Goal: Information Seeking & Learning: Learn about a topic

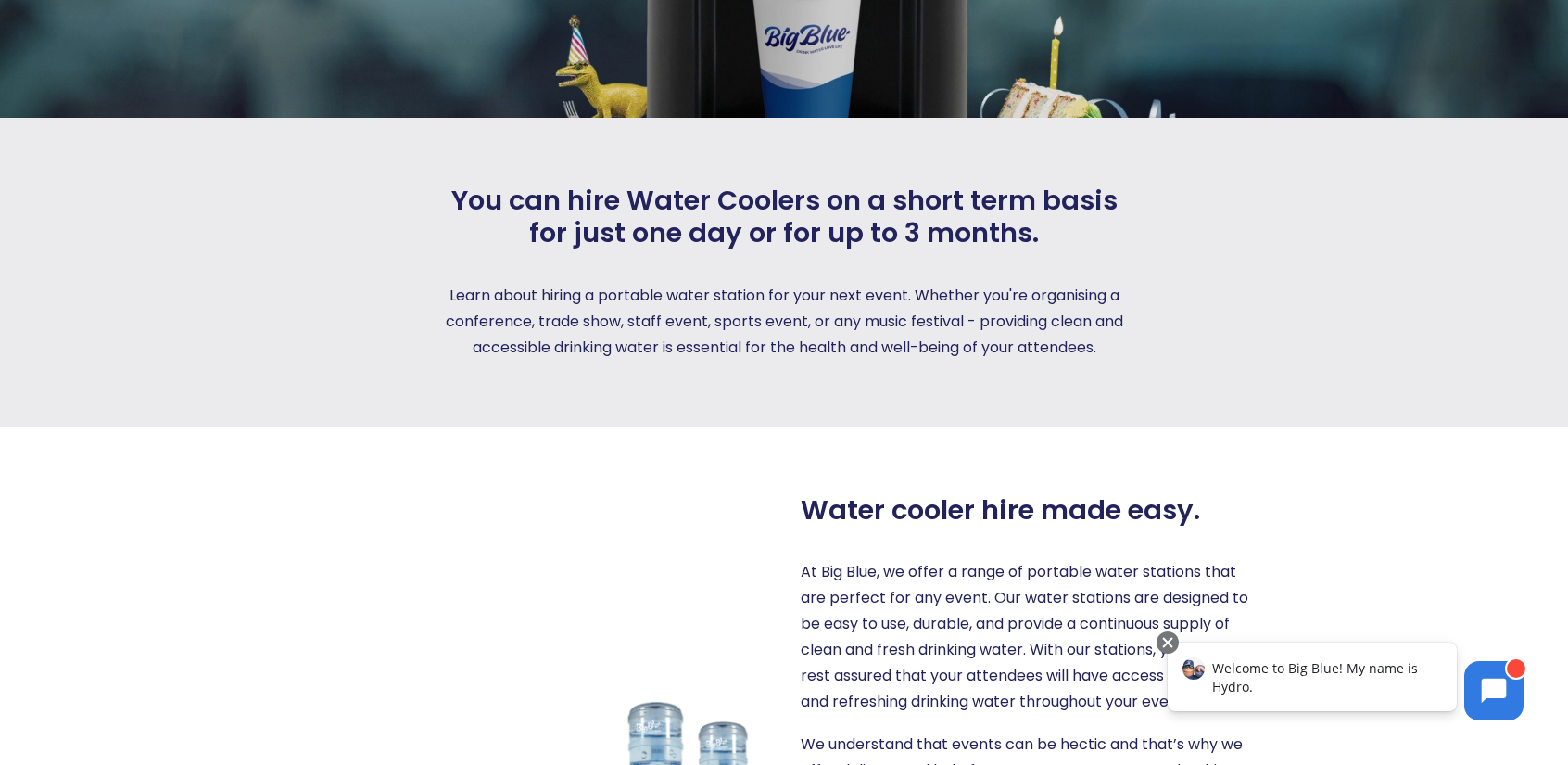
scroll to position [366, 0]
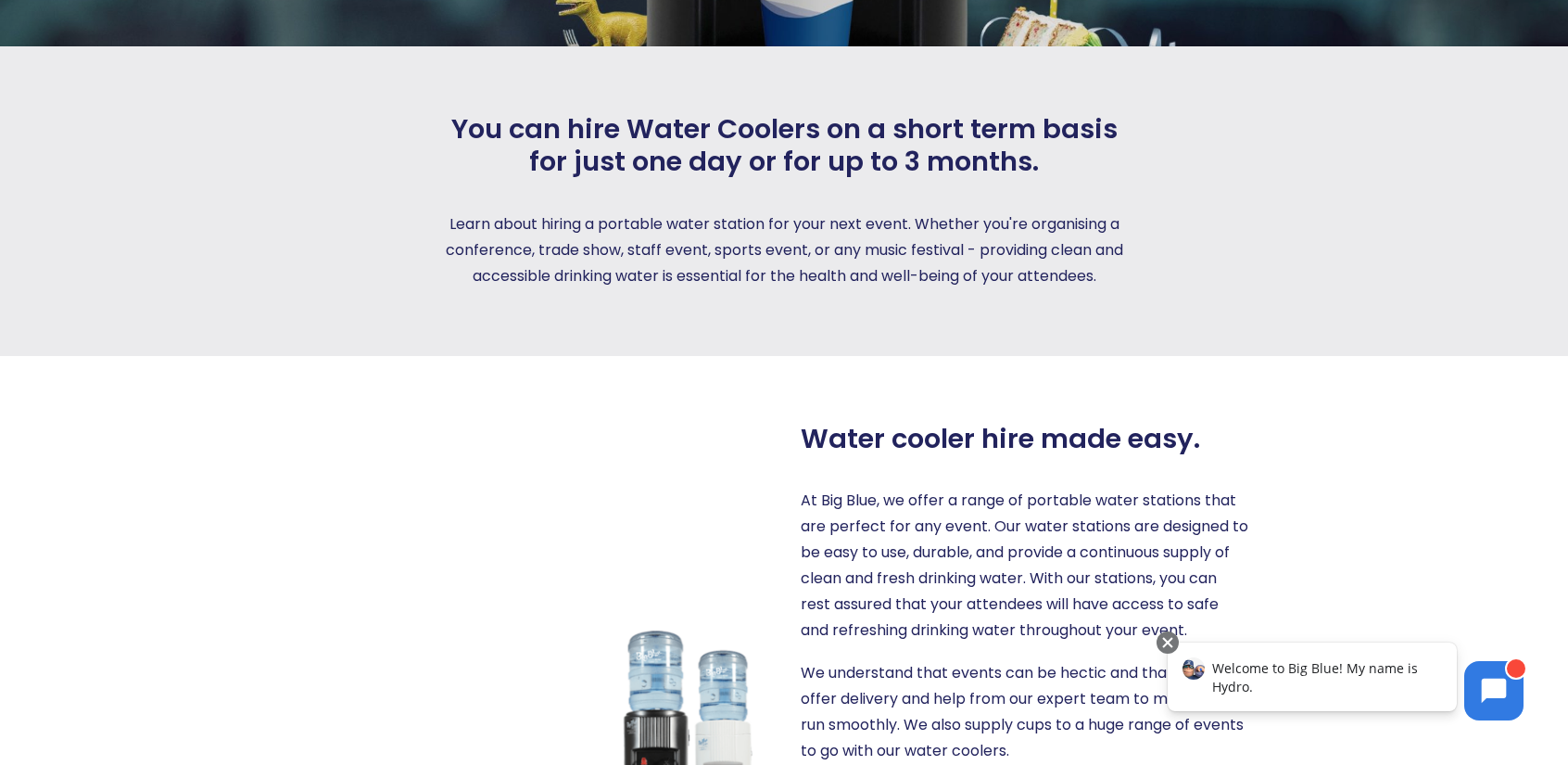
click at [972, 644] on p "At Big Blue, we offer a range of portable water stations that are perfect for a…" at bounding box center [1025, 566] width 449 height 156
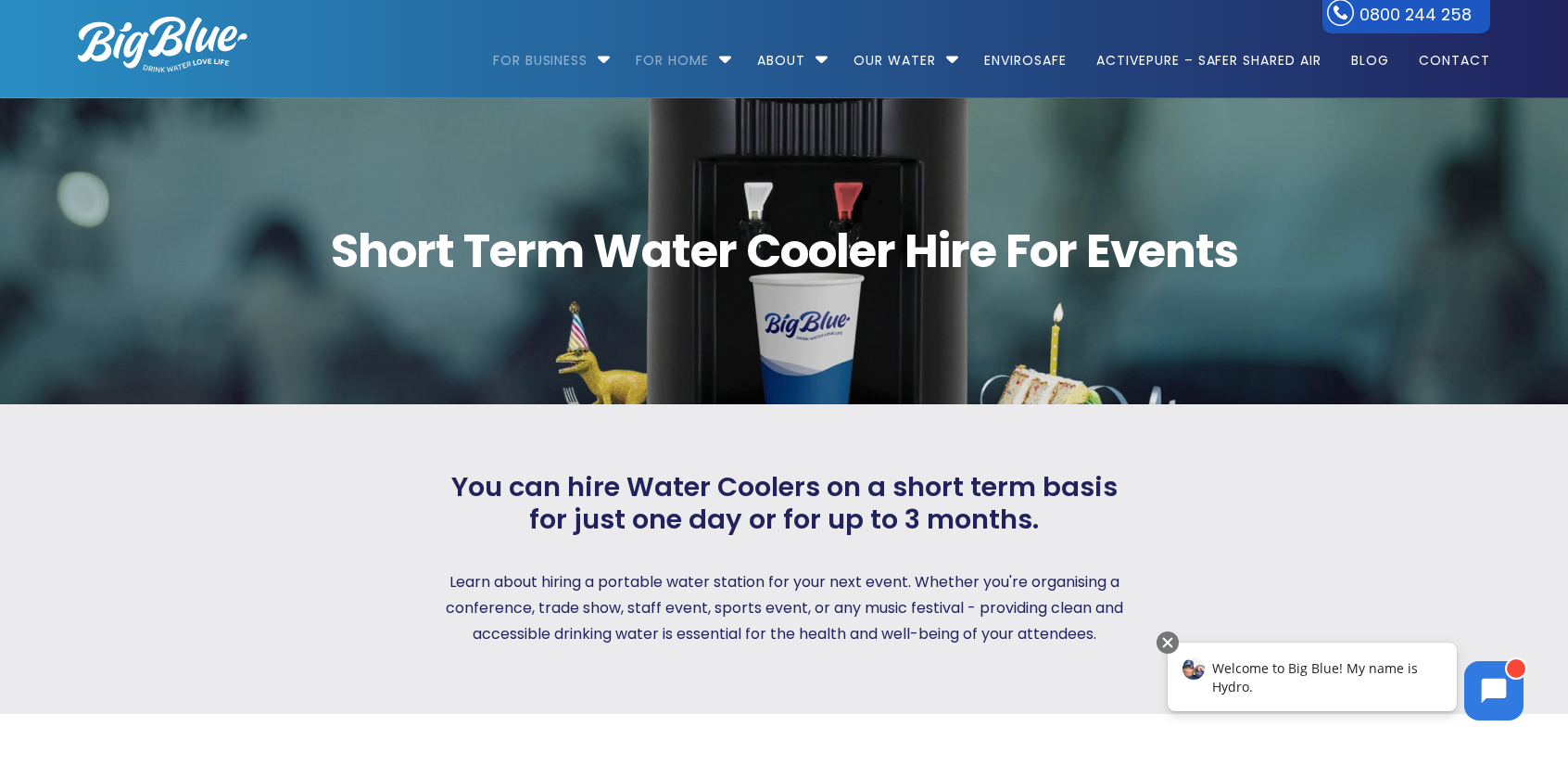
scroll to position [0, 0]
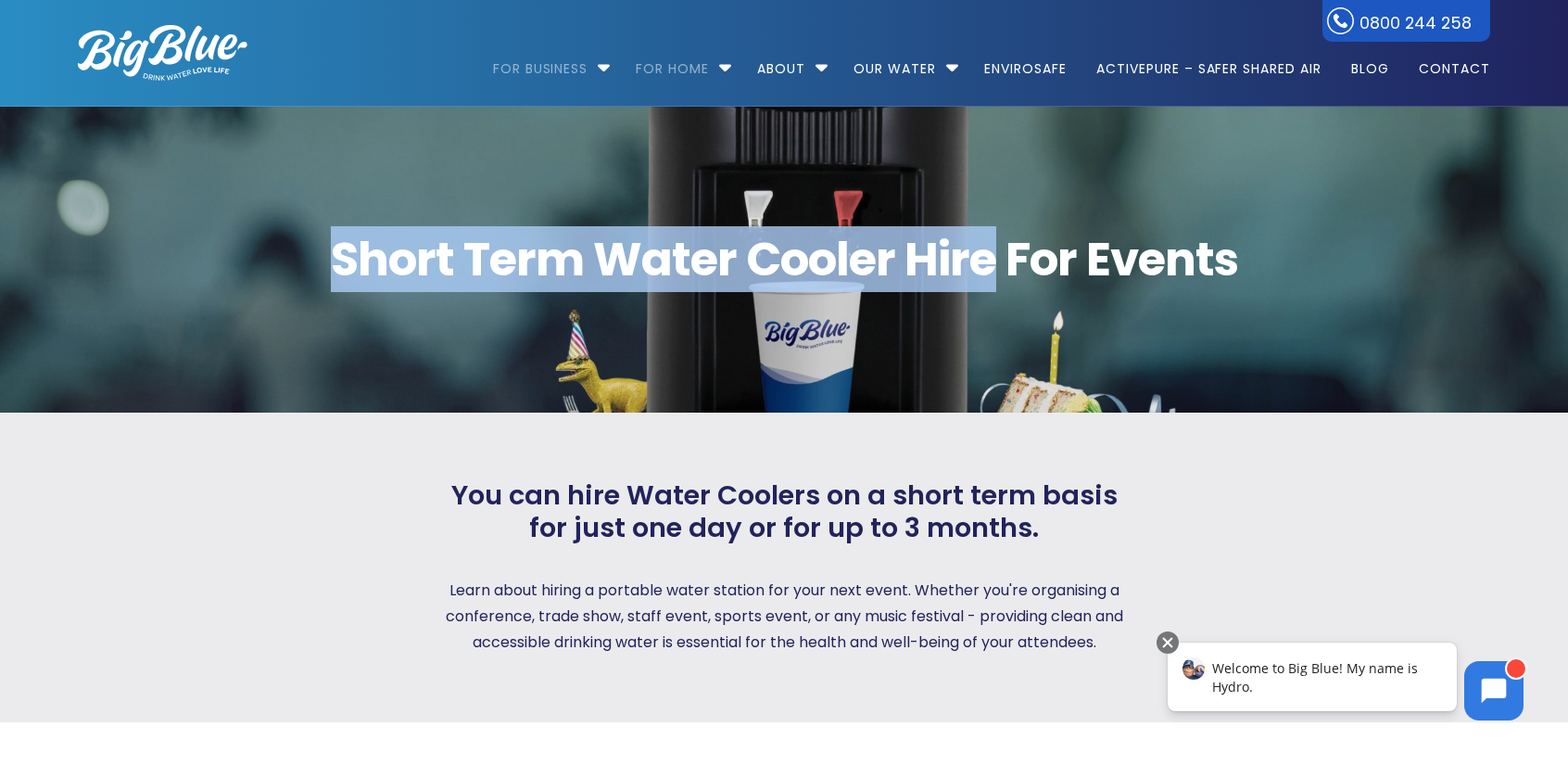
drag, startPoint x: 323, startPoint y: 246, endPoint x: 989, endPoint y: 251, distance: 666.0
click at [989, 251] on span "Short Term Water Cooler Hire For Events" at bounding box center [784, 260] width 1412 height 46
copy span "Short Term Water Cooler Hire"
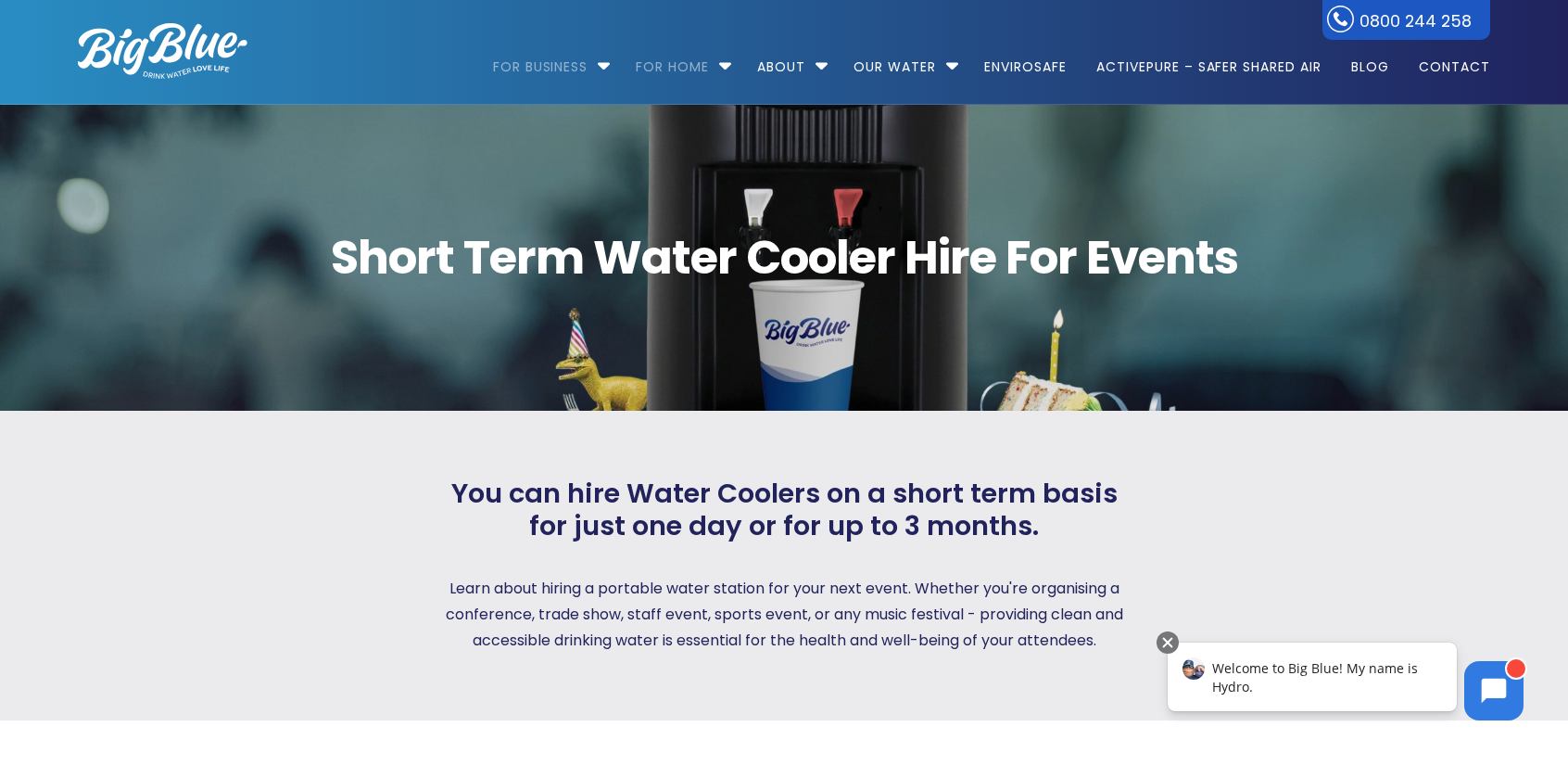
drag, startPoint x: 460, startPoint y: 528, endPoint x: 888, endPoint y: 558, distance: 429.1
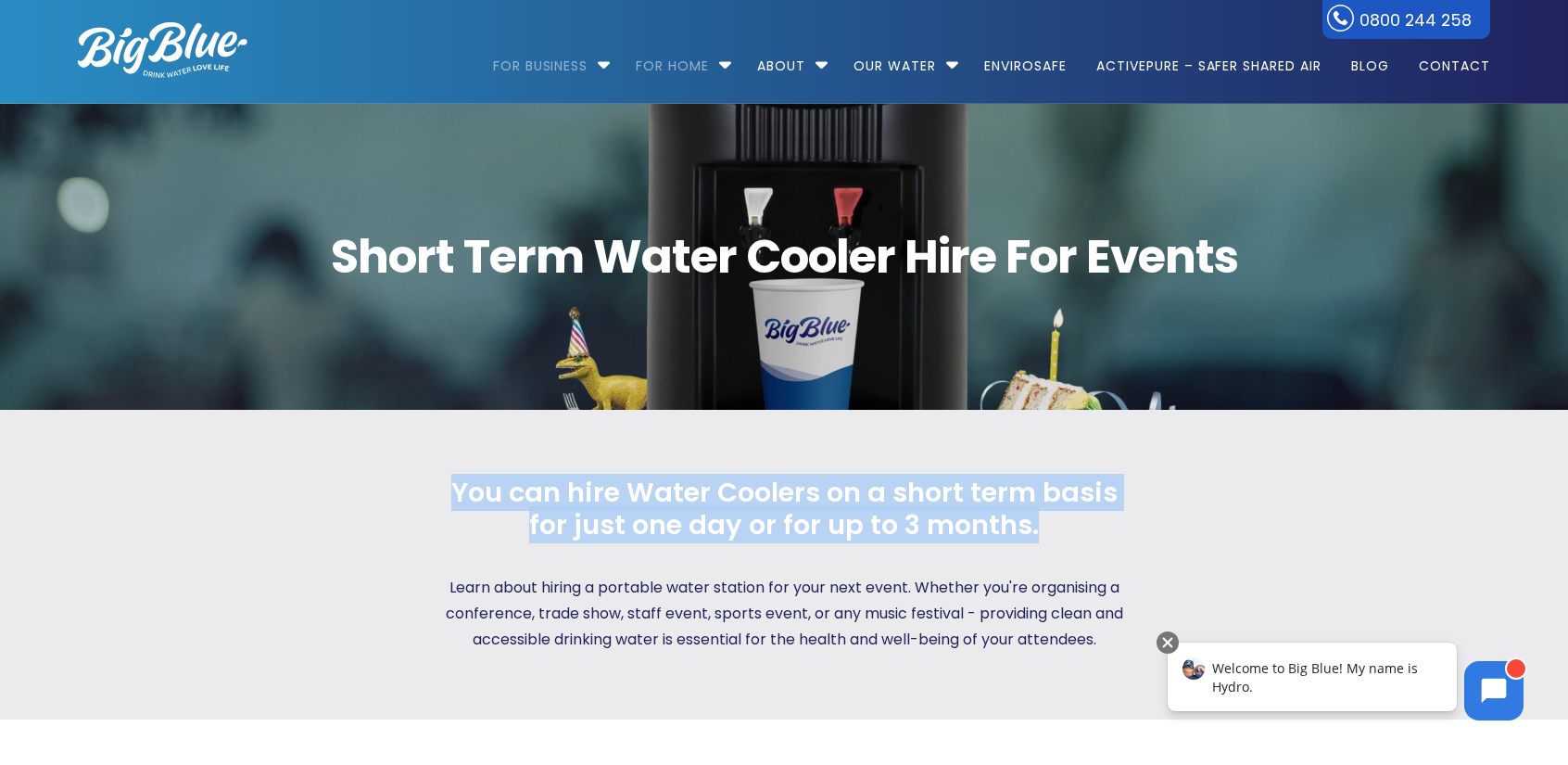
drag, startPoint x: 1041, startPoint y: 552, endPoint x: 443, endPoint y: 524, distance: 598.7
click at [443, 524] on span "You can hire Water Coolers on a short term basis for just one day or for up to …" at bounding box center [784, 509] width 689 height 65
copy span "You can hire Water Coolers on a short term basis for just one day or for up to …"
click at [504, 558] on h2 "You can hire Water Coolers on a short term basis for just one day or for up to …" at bounding box center [784, 517] width 689 height 82
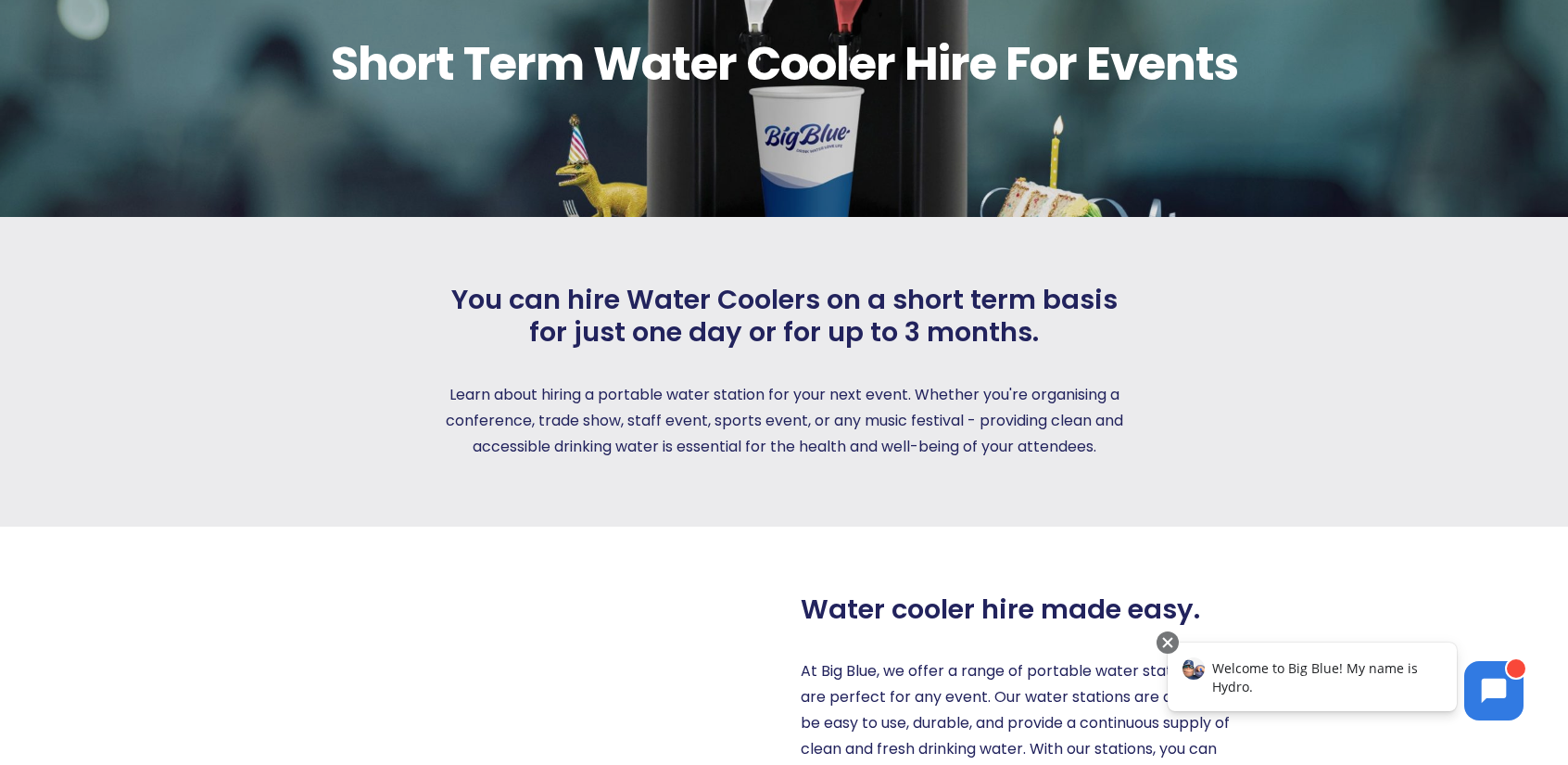
scroll to position [363, 0]
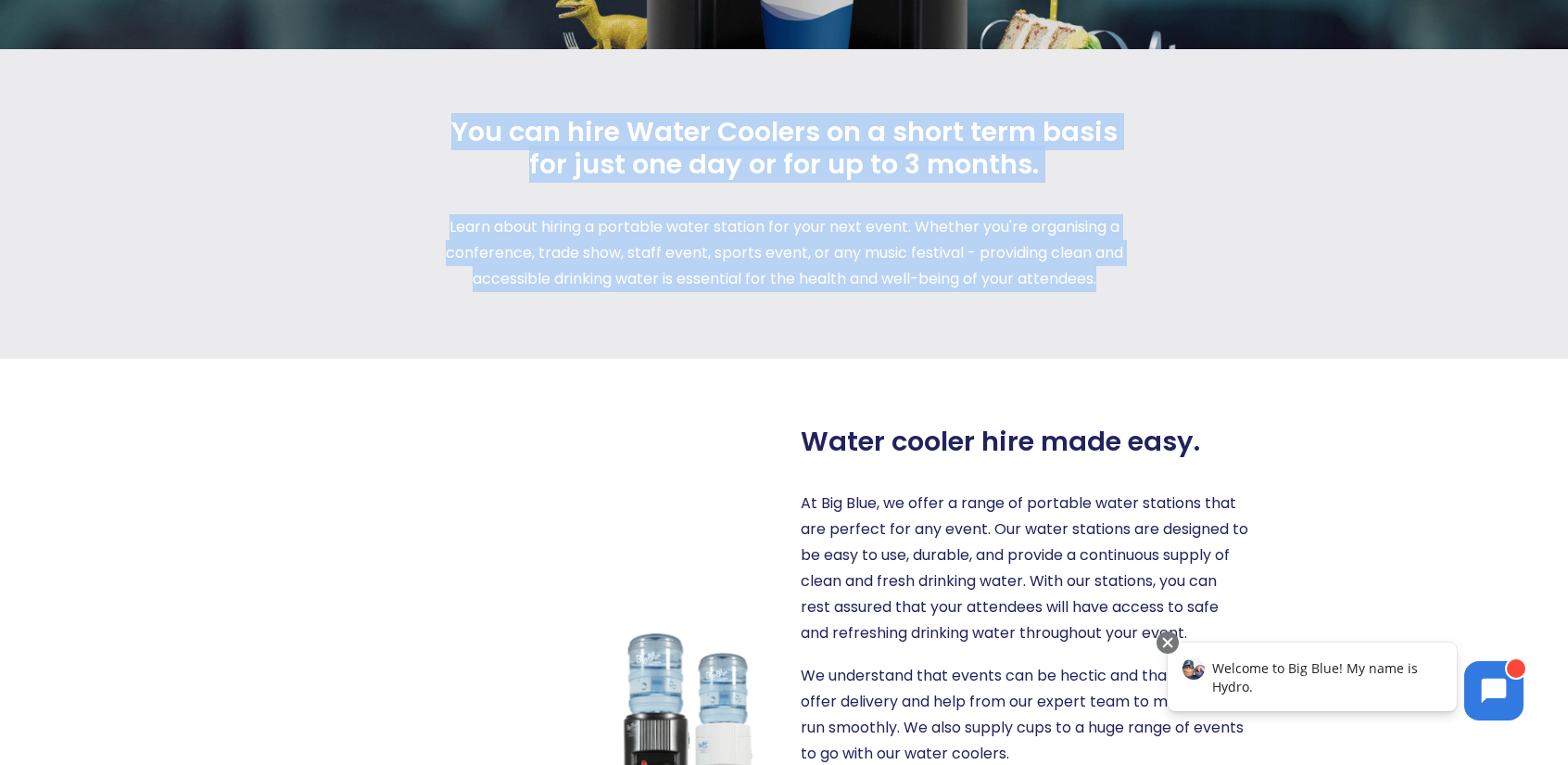
drag, startPoint x: 1118, startPoint y: 311, endPoint x: 411, endPoint y: 268, distance: 708.3
click at [411, 268] on div "You can hire Water Coolers on a short term basis for just one day or for up to …" at bounding box center [767, 204] width 723 height 176
copy div "You can hire Water Coolers on a short term basis for just one day or for up to …"
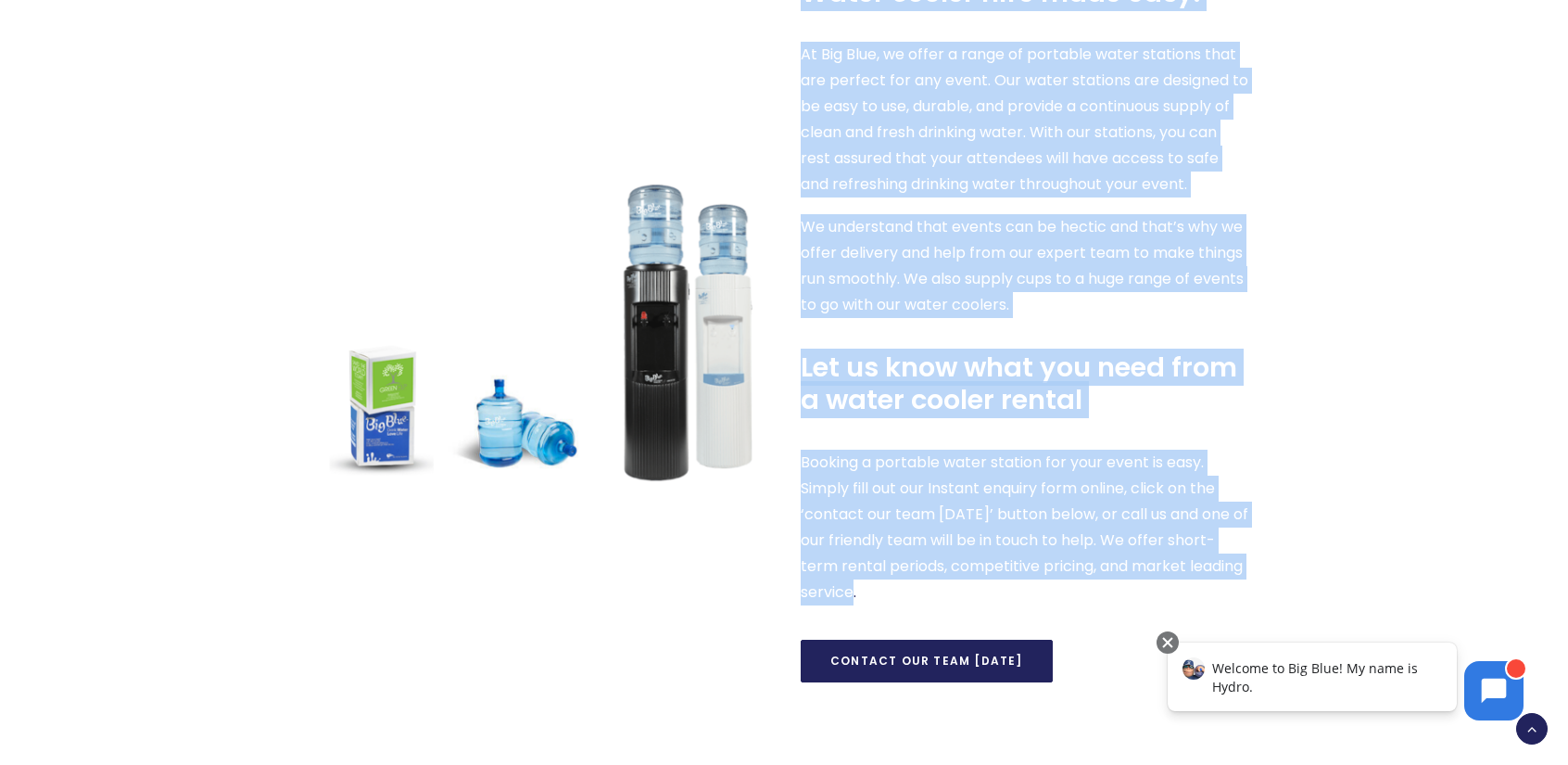
scroll to position [813, 0]
drag, startPoint x: 879, startPoint y: 700, endPoint x: 810, endPoint y: 94, distance: 609.9
click at [810, 94] on div "Water cooler hire made easy. At Big Blue, we offer a range of portable water st…" at bounding box center [1025, 329] width 449 height 707
copy div "Water cooler hire made easy. At Big Blue, we offer a range of portable water st…"
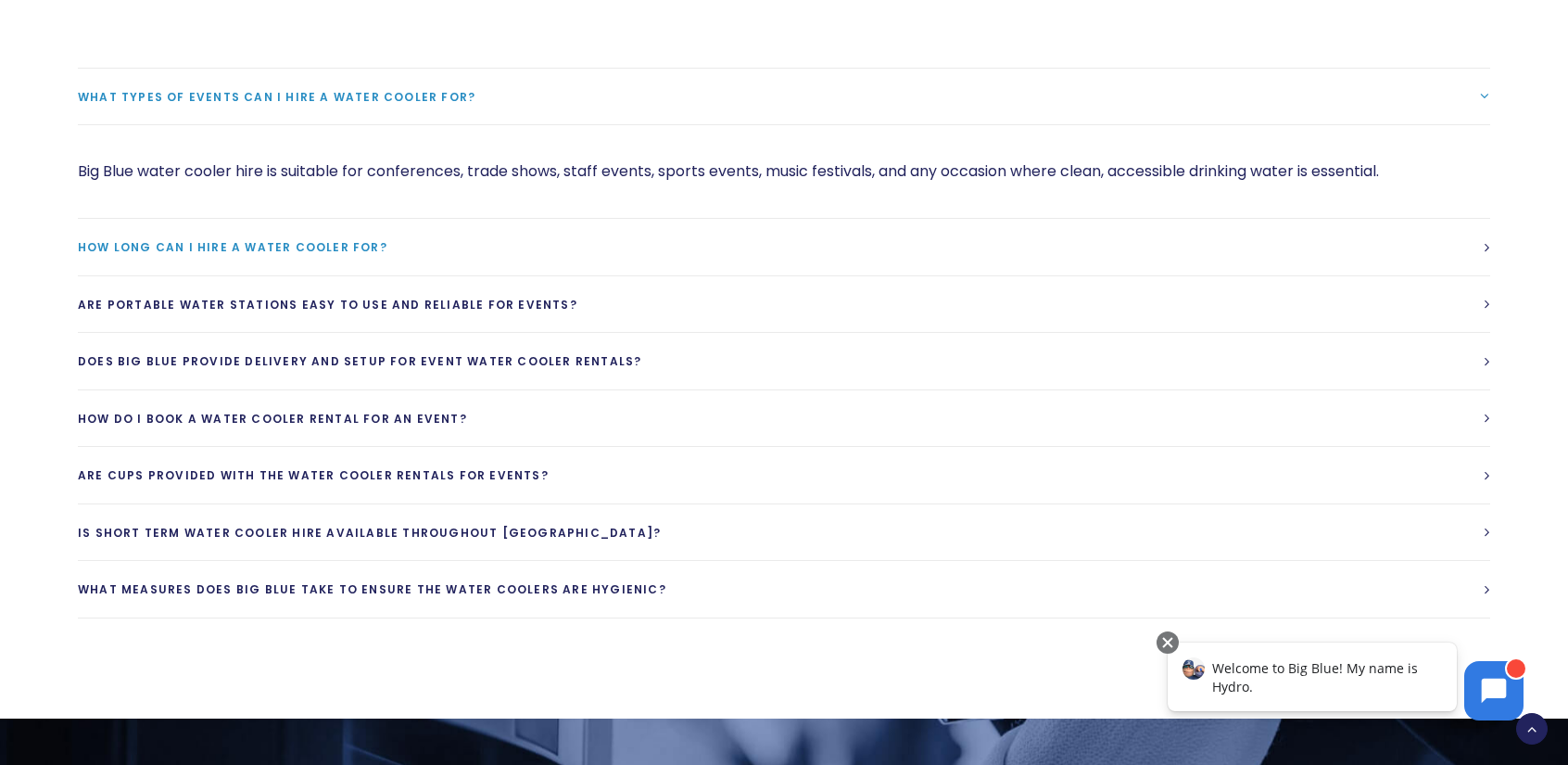
click at [418, 276] on link "How long can I hire a water cooler for?" at bounding box center [784, 248] width 1412 height 57
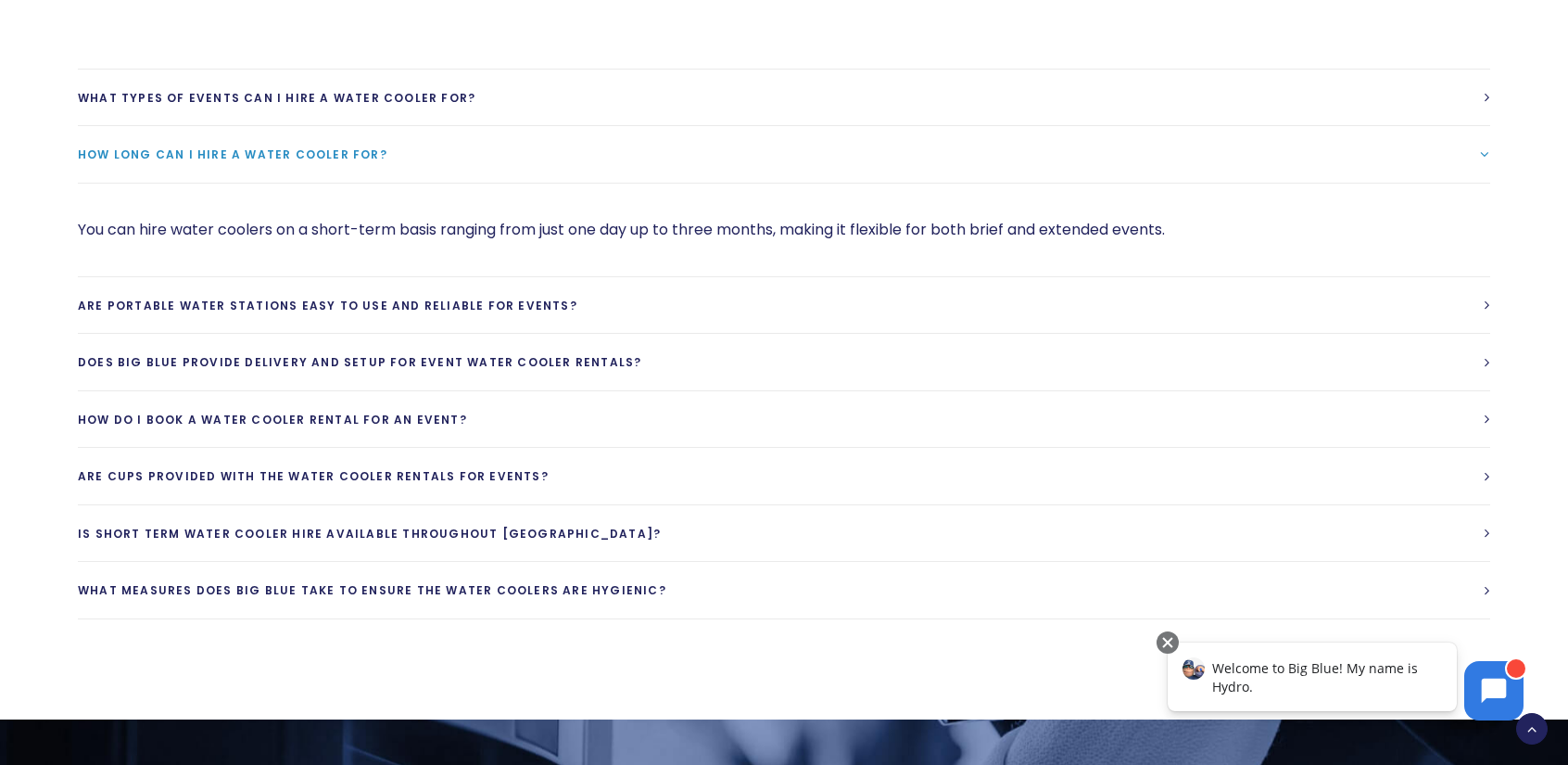
click at [452, 183] on link "How long can I hire a water cooler for?" at bounding box center [784, 154] width 1412 height 57
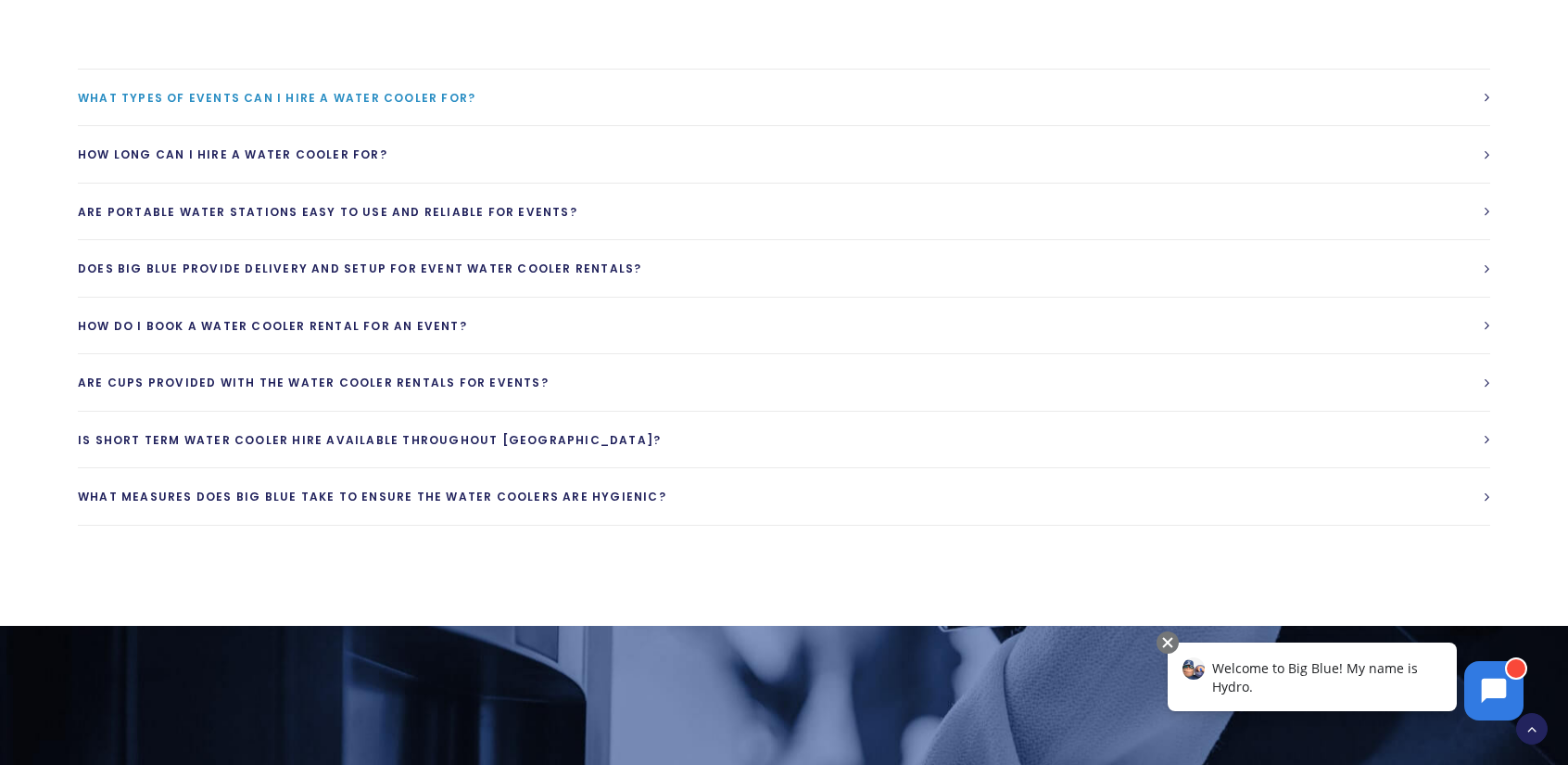
click at [506, 126] on link "What types of events can I hire a water cooler for?" at bounding box center [784, 97] width 1412 height 57
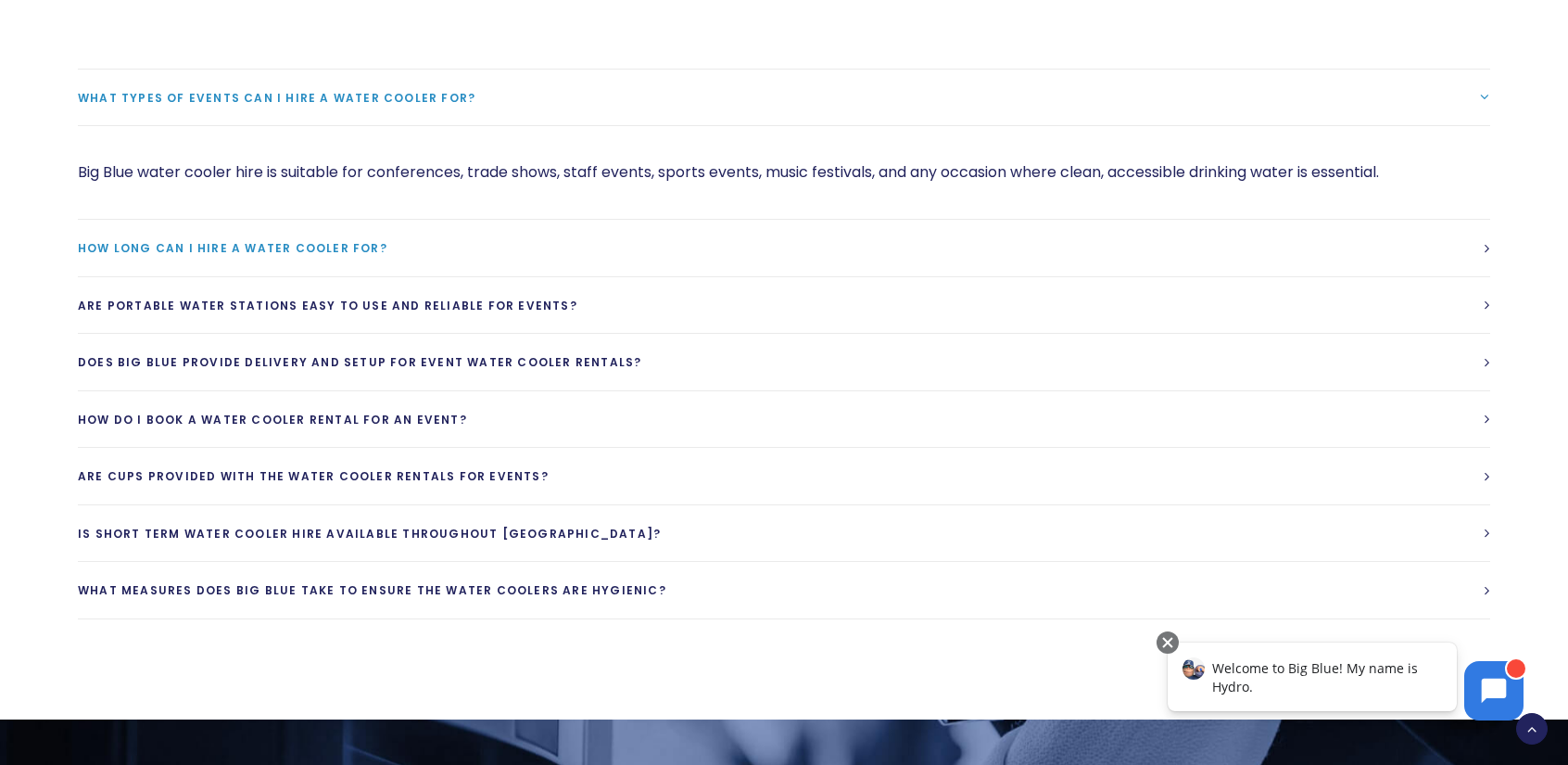
click at [686, 276] on link "How long can I hire a water cooler for?" at bounding box center [784, 248] width 1412 height 57
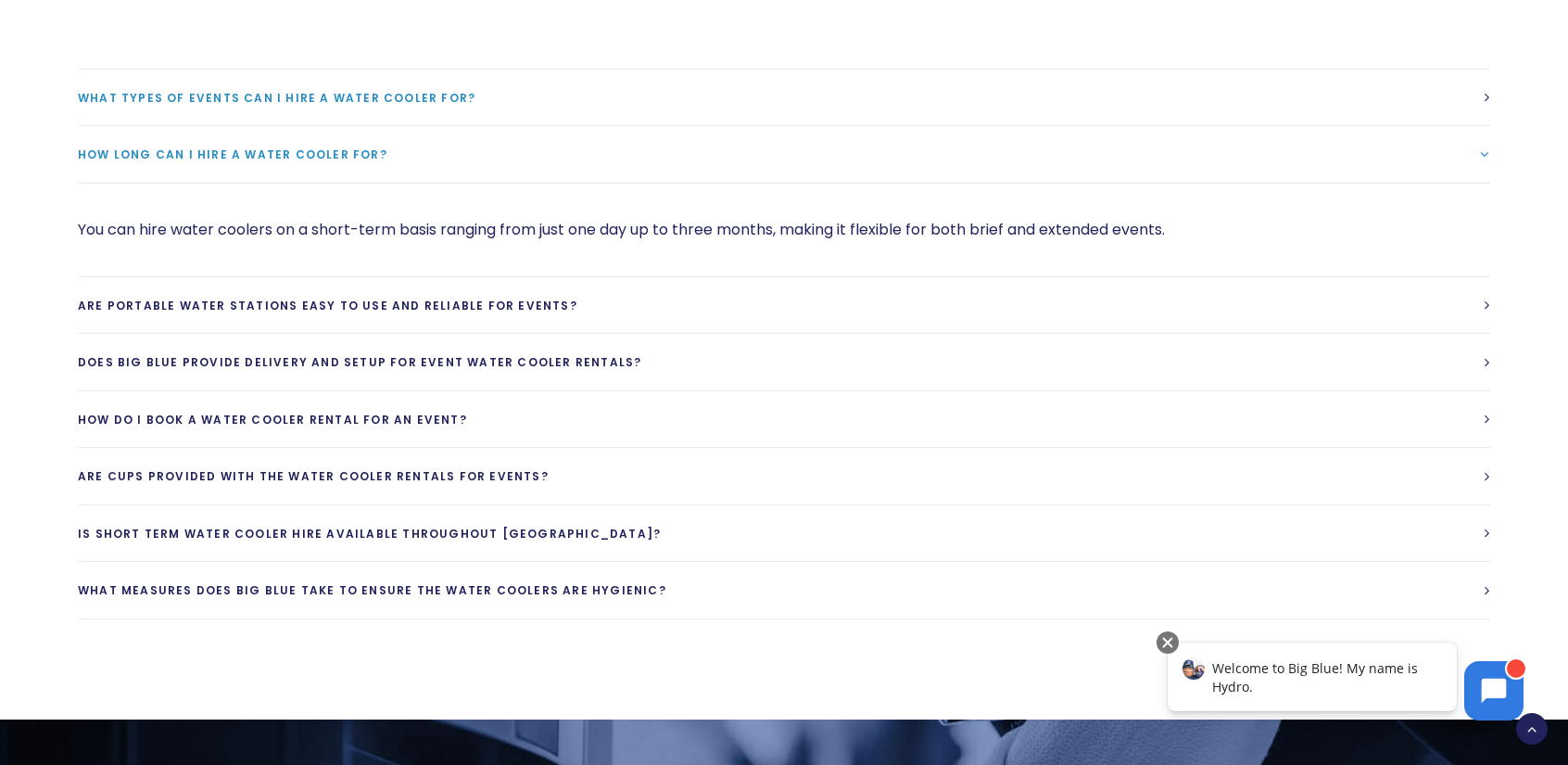
click at [721, 126] on link "What types of events can I hire a water cooler for?" at bounding box center [784, 97] width 1412 height 57
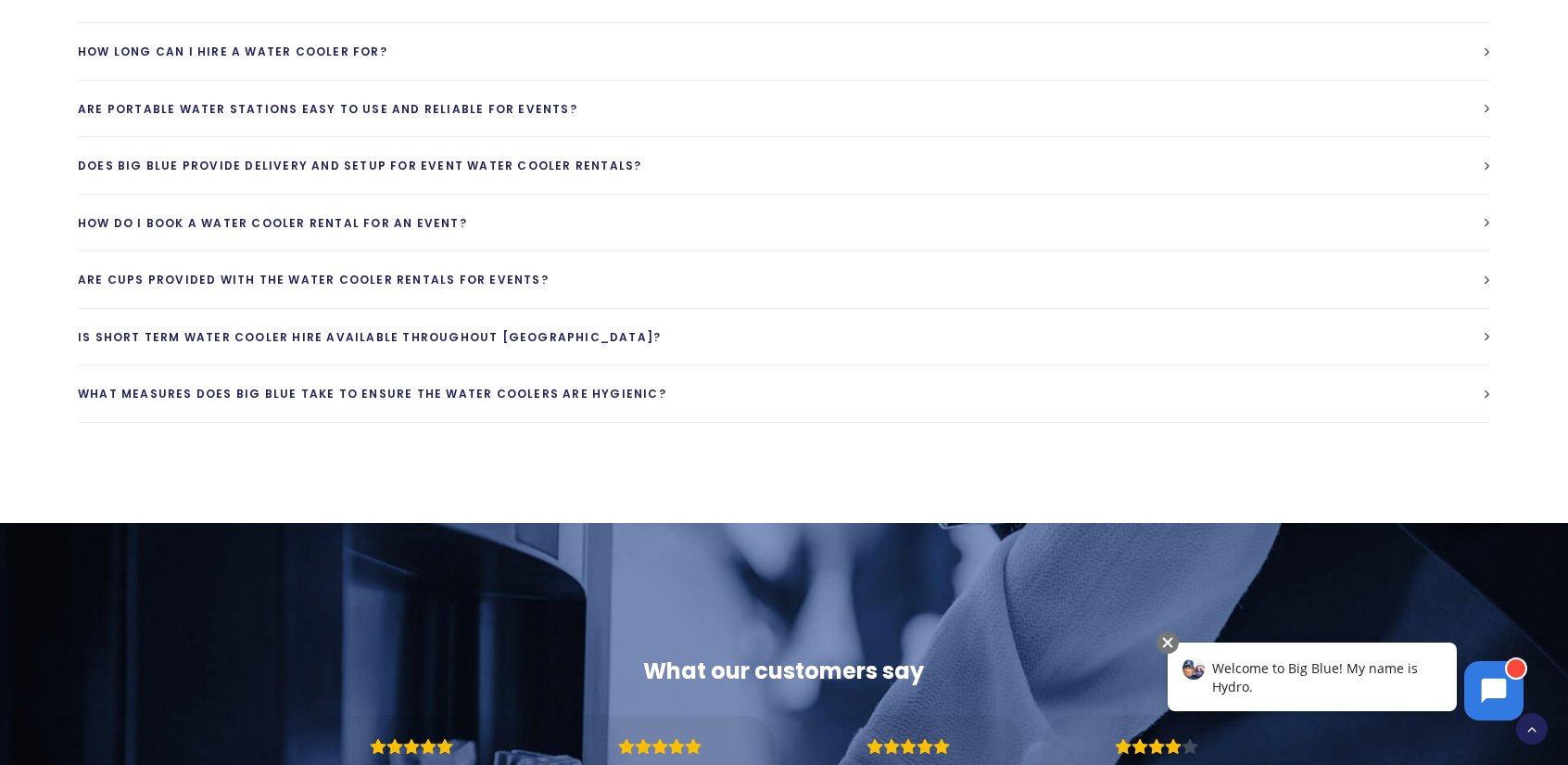
click at [586, 308] on link "Are cups provided with the water cooler rentals for events?" at bounding box center [784, 279] width 1412 height 57
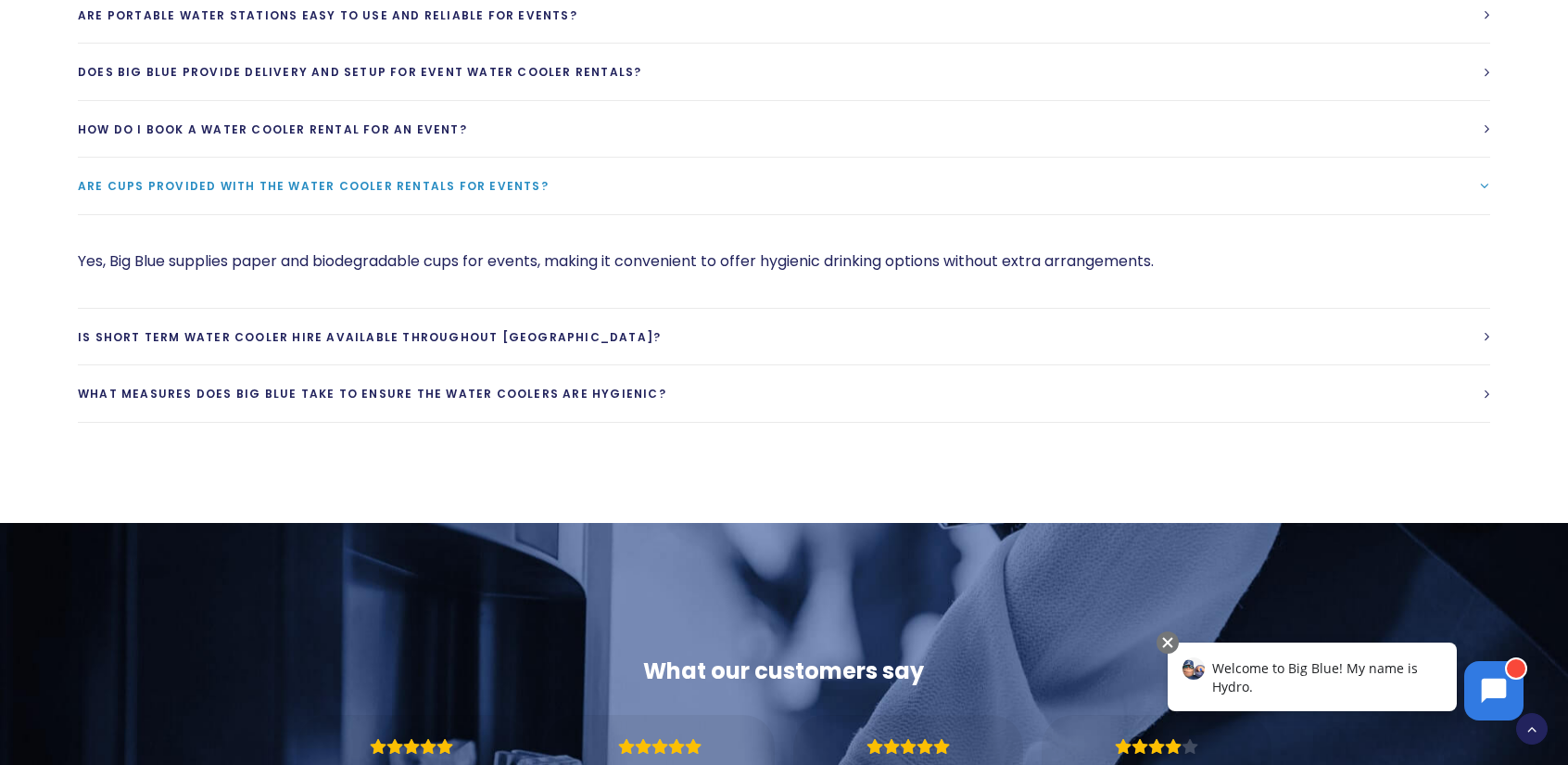
click at [621, 214] on link "Are cups provided with the water cooler rentals for events?" at bounding box center [784, 185] width 1412 height 57
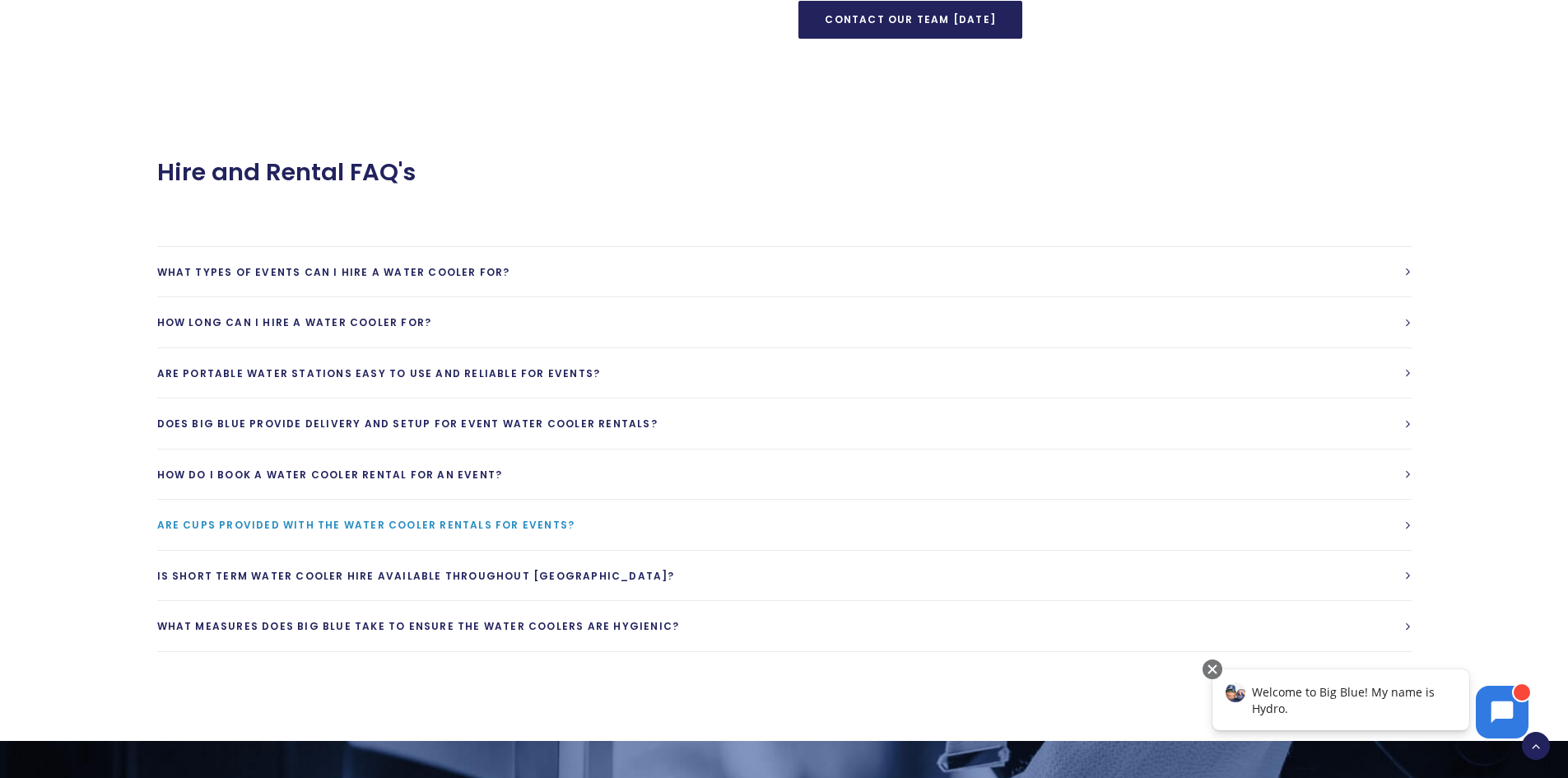
scroll to position [1416, 0]
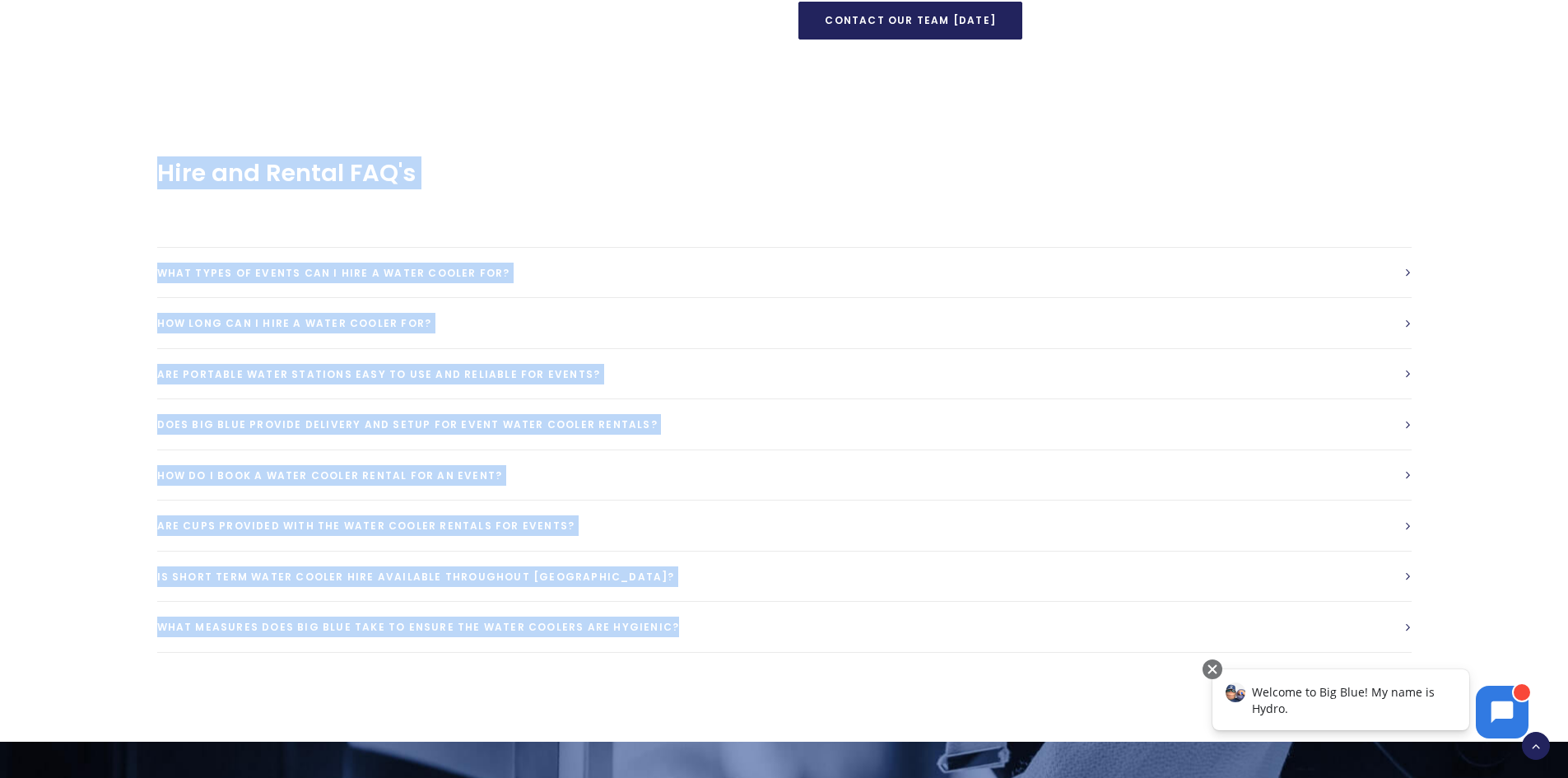
drag, startPoint x: 156, startPoint y: 261, endPoint x: 670, endPoint y: 638, distance: 637.4
copy div "Short Term Water Cooler Hire For Events You can hire Water Coolers on a short t…"
click at [635, 274] on link "What types of events can I hire a water cooler for?" at bounding box center [784, 273] width 1254 height 50
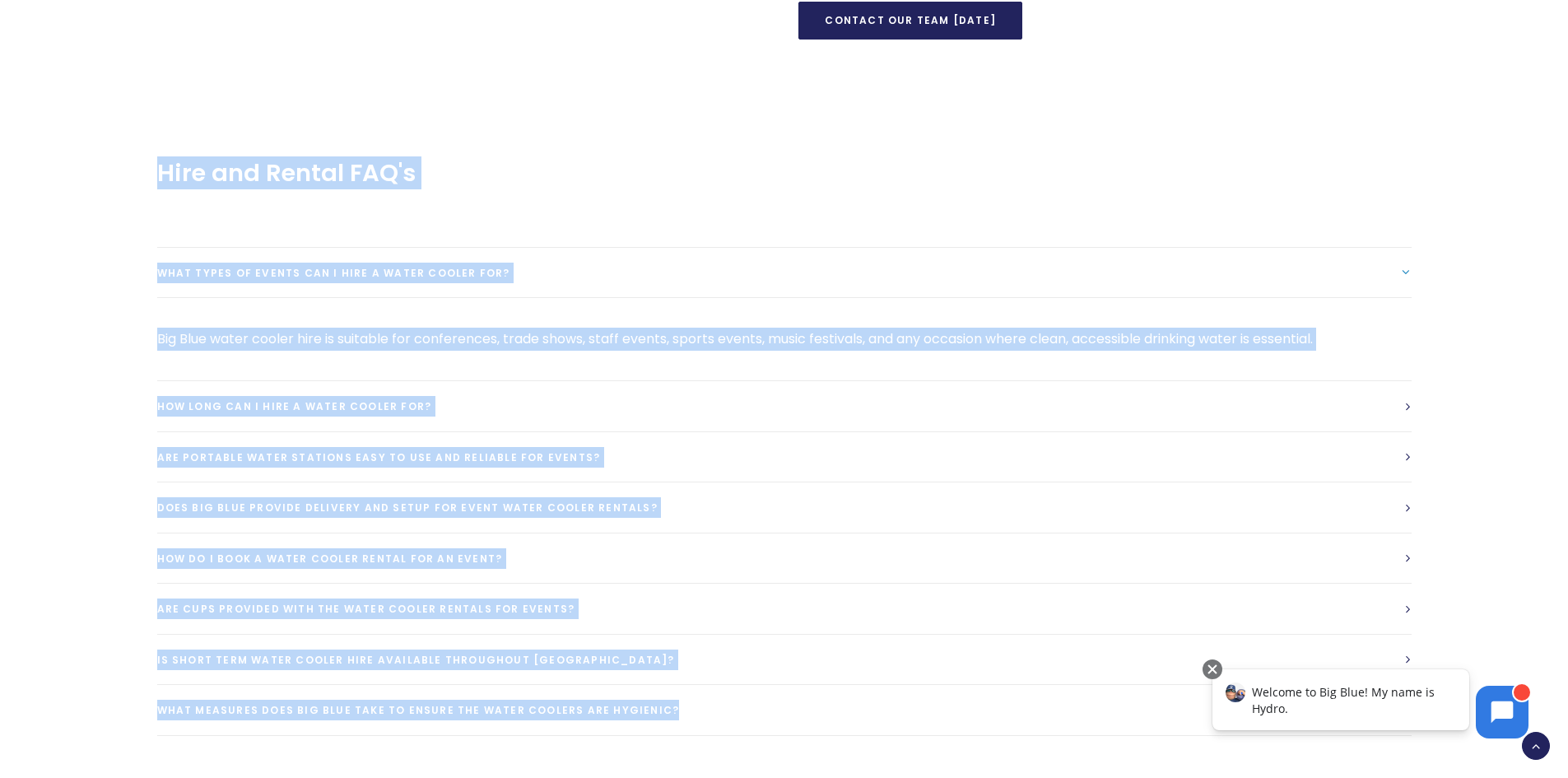
click at [440, 333] on p "Big Blue water cooler hire is suitable for conferences, trade shows, staff even…" at bounding box center [784, 339] width 1254 height 23
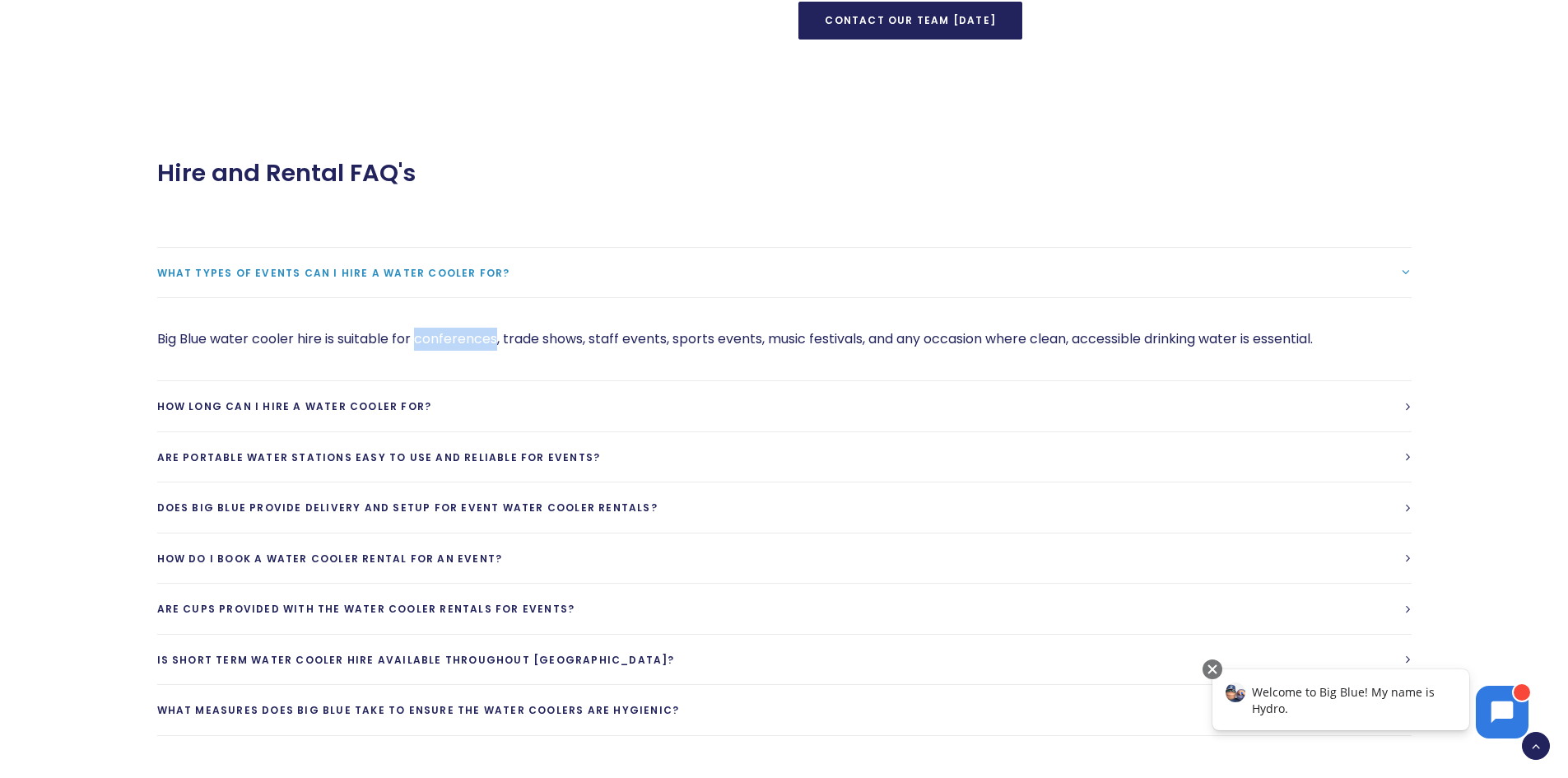
click at [440, 333] on p "Big Blue water cooler hire is suitable for conferences, trade shows, staff even…" at bounding box center [784, 339] width 1254 height 23
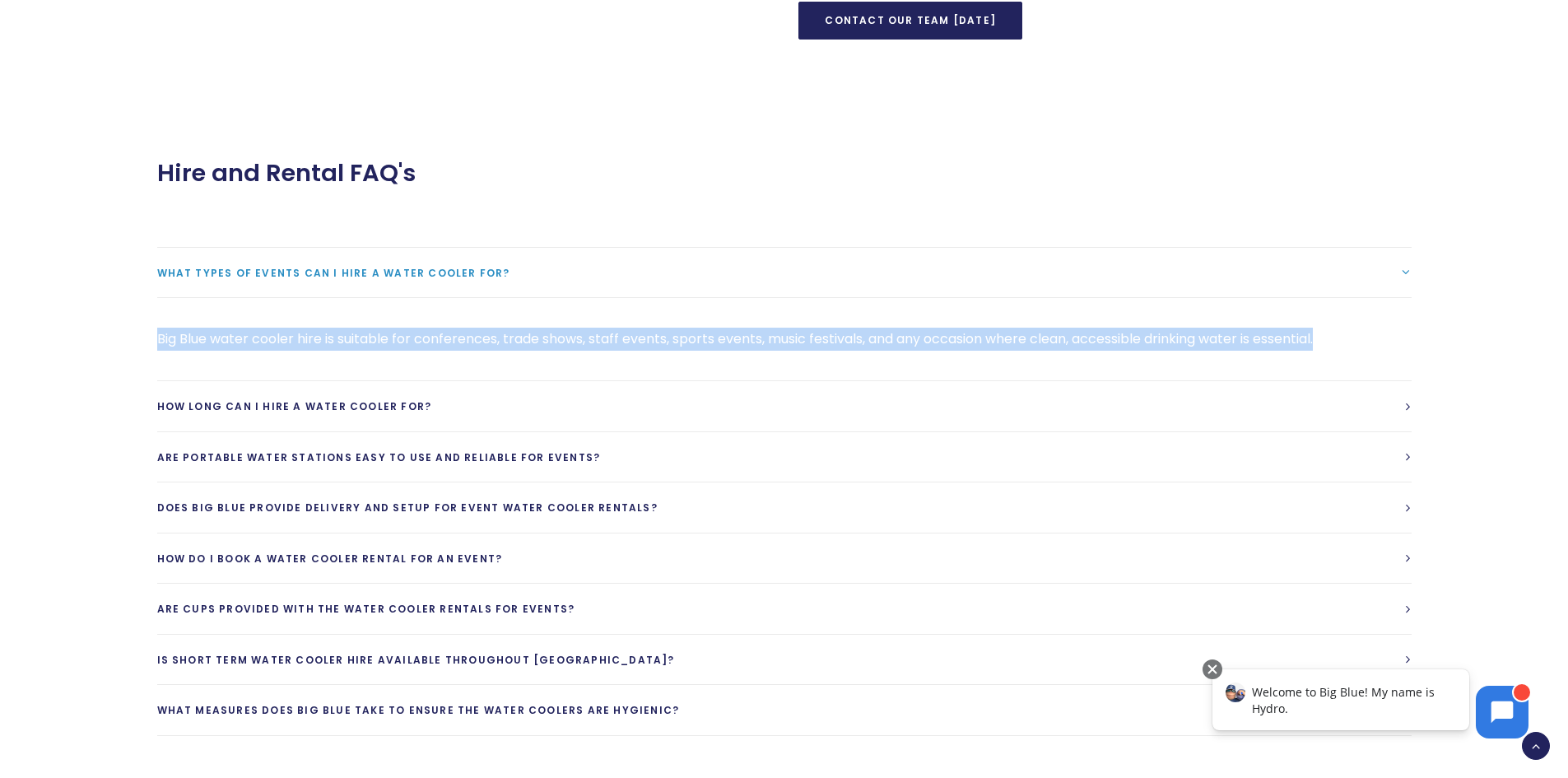
click at [440, 333] on p "Big Blue water cooler hire is suitable for conferences, trade shows, staff even…" at bounding box center [784, 339] width 1254 height 23
click at [533, 405] on link "How long can I hire a water cooler for?" at bounding box center [784, 406] width 1254 height 50
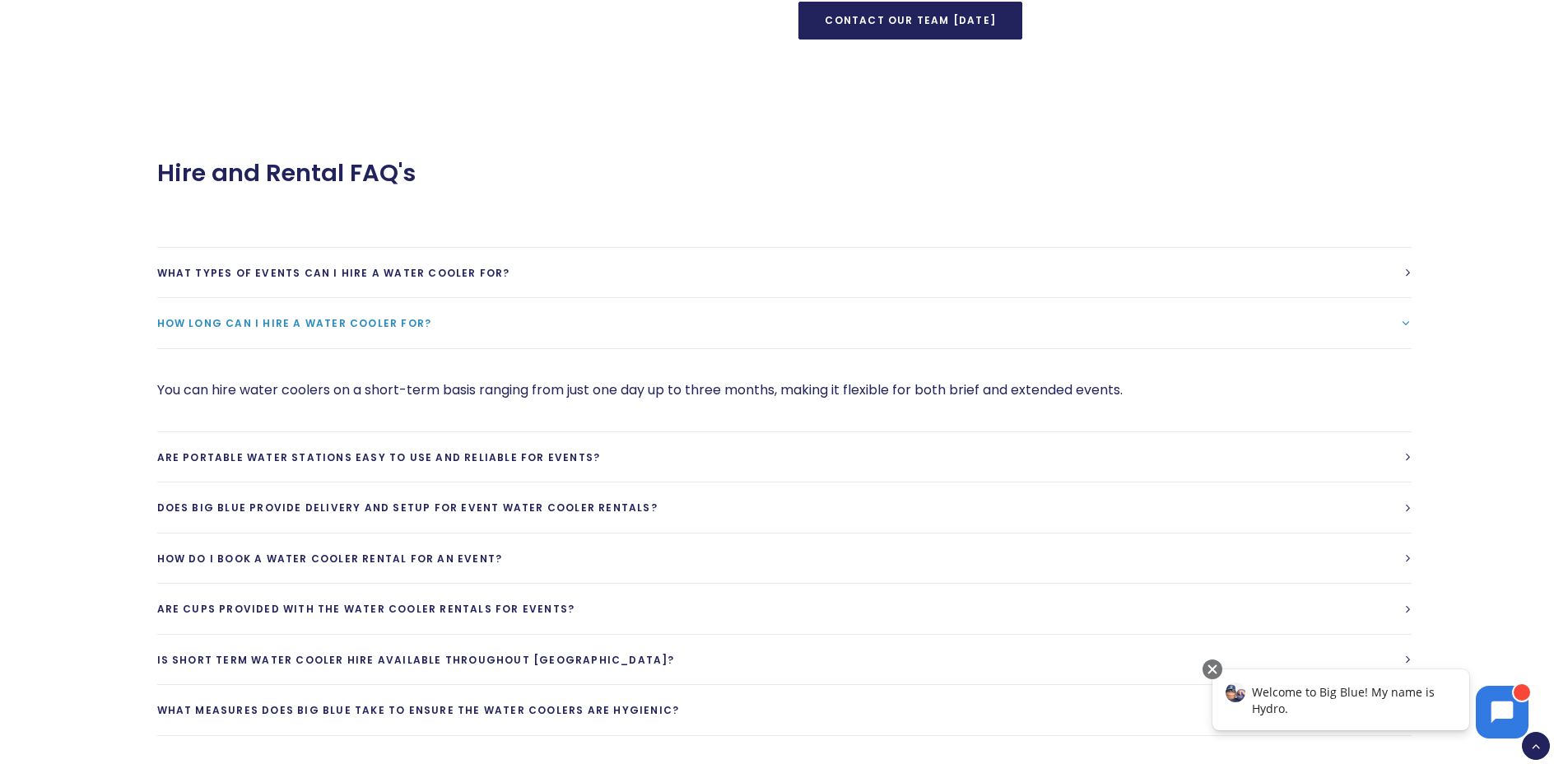
click at [195, 394] on p "You can hire water coolers on a short-term basis ranging from just one day up t…" at bounding box center [784, 390] width 1254 height 23
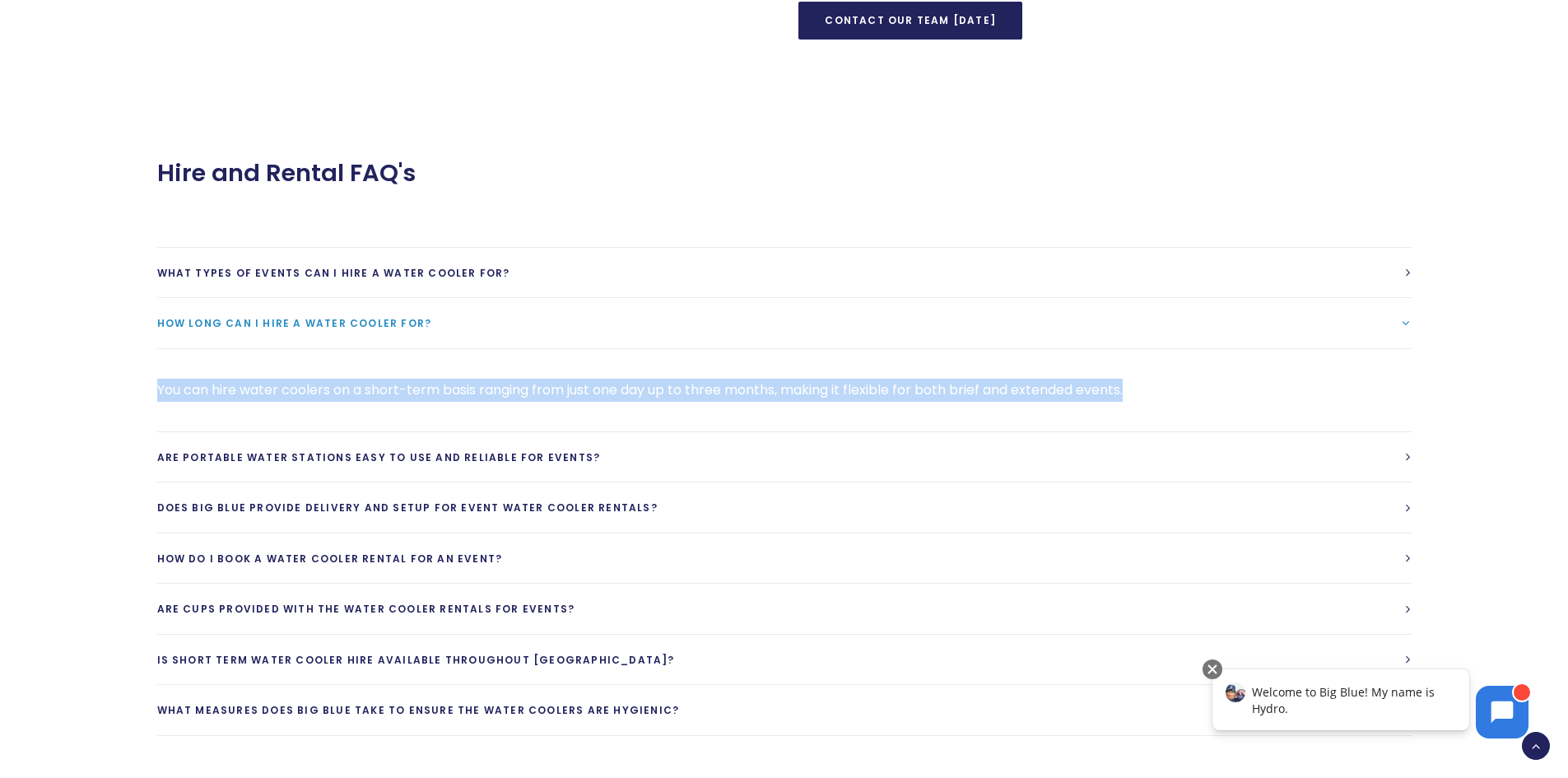
click at [195, 394] on p "You can hire water coolers on a short-term basis ranging from just one day up t…" at bounding box center [784, 390] width 1254 height 23
copy div "You can hire water coolers on a short-term basis ranging from just one day up t…"
click at [402, 468] on link "Are portable water stations easy to use and reliable for events?" at bounding box center [784, 457] width 1254 height 50
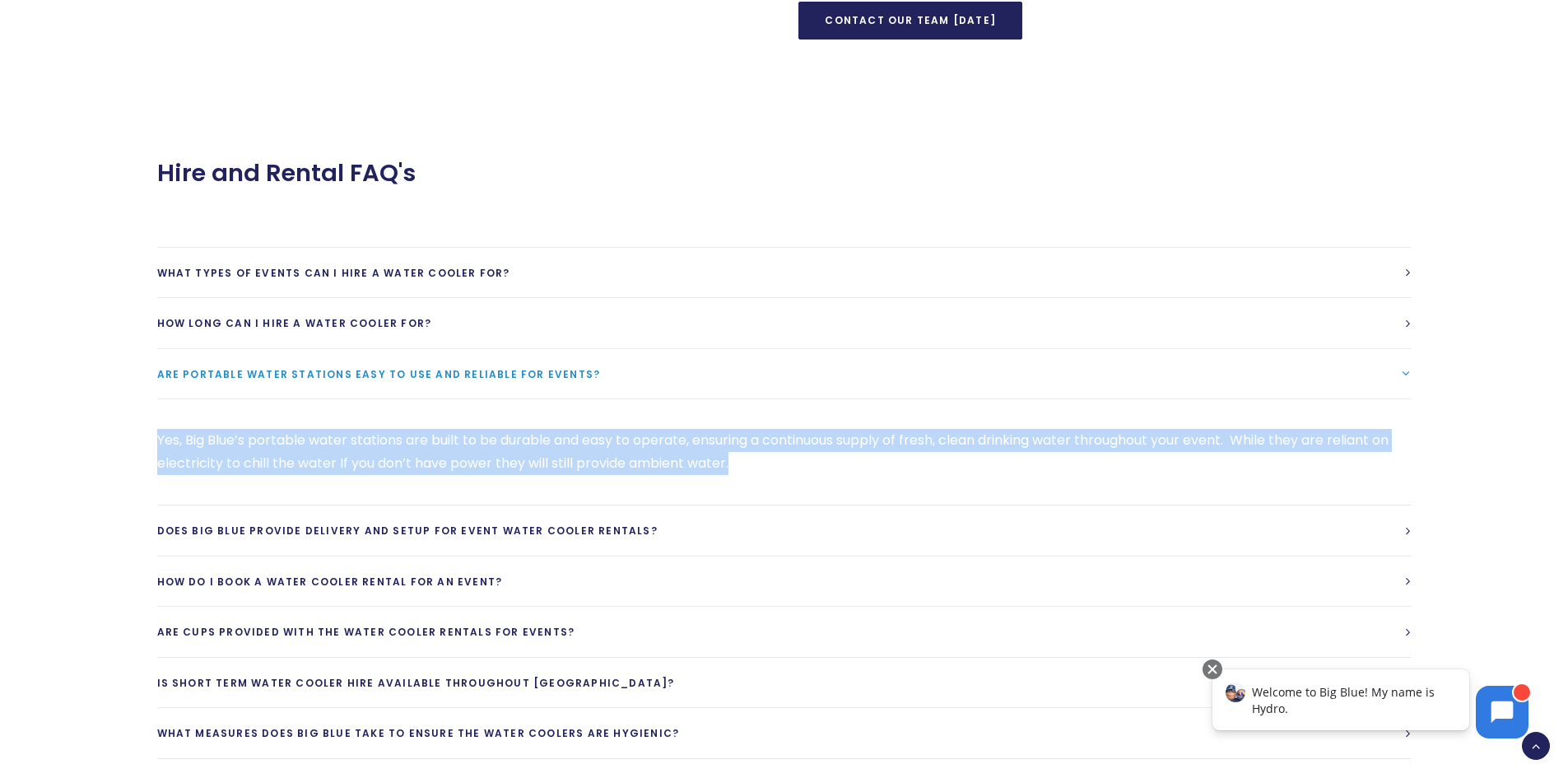
drag, startPoint x: 803, startPoint y: 465, endPoint x: 161, endPoint y: 437, distance: 642.6
click at [161, 437] on p "Yes, Big Blue’s portable water stations are built to be durable and easy to ope…" at bounding box center [784, 452] width 1254 height 46
copy p "Yes, Big Blue’s portable water stations are built to be durable and easy to ope…"
click at [675, 529] on link "Does Big Blue provide delivery and setup for event water cooler rentals?" at bounding box center [784, 530] width 1254 height 50
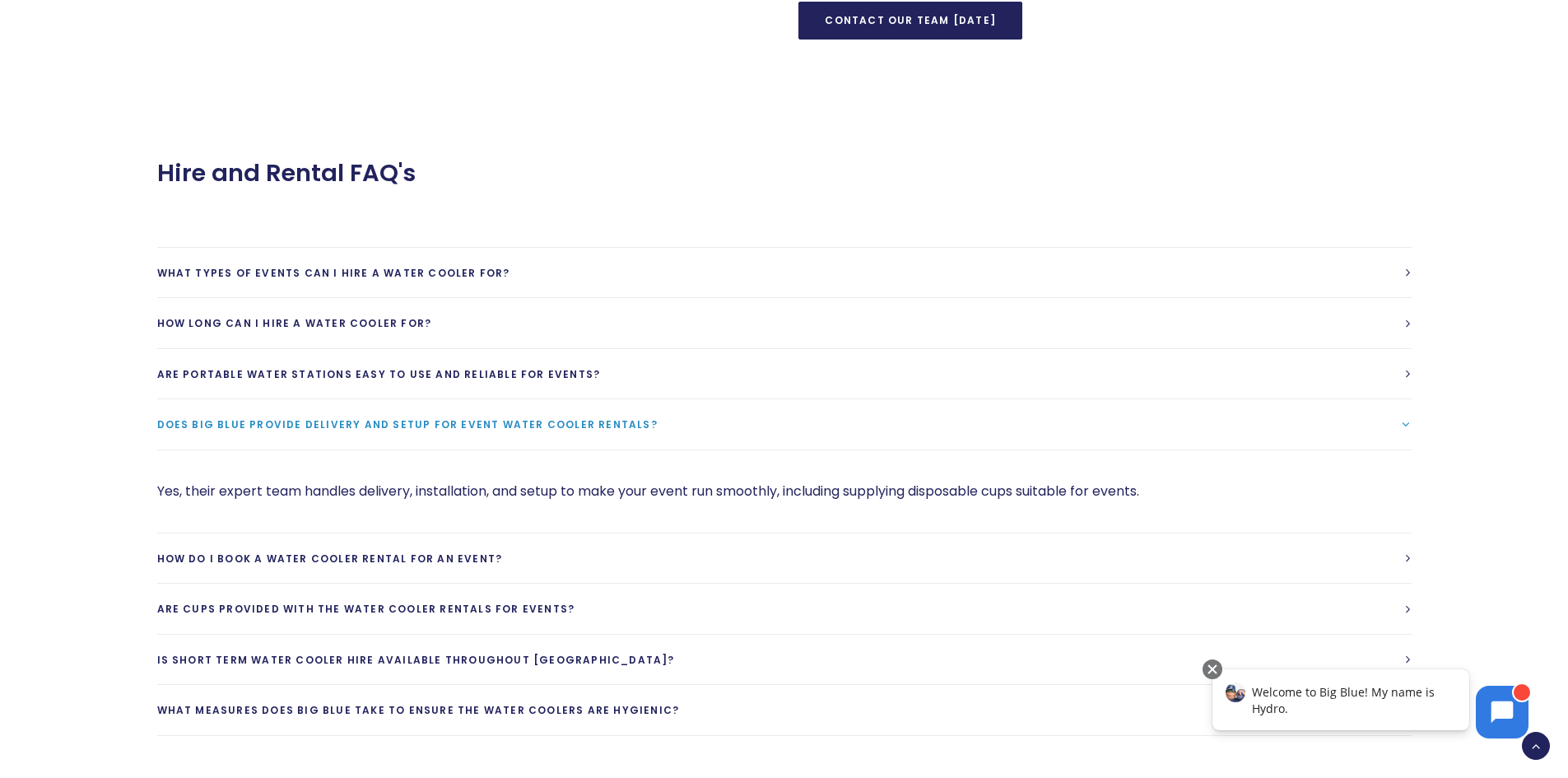
click at [659, 498] on p "Yes, their expert team handles delivery, installation, and setup to make your e…" at bounding box center [784, 491] width 1254 height 23
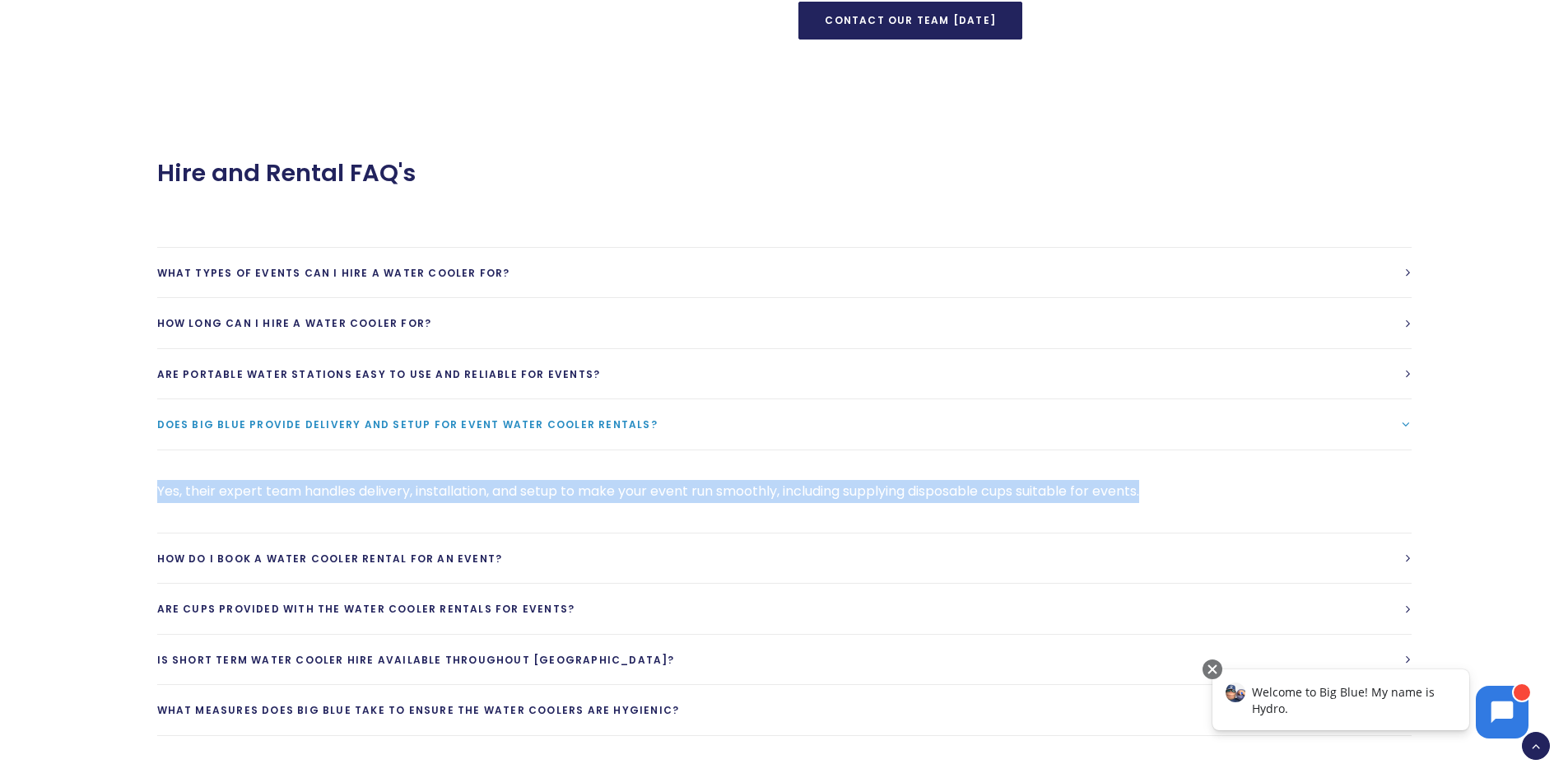
click at [659, 498] on p "Yes, their expert team handles delivery, installation, and setup to make your e…" at bounding box center [784, 491] width 1254 height 23
copy div "Yes, their expert team handles delivery, installation, and setup to make your e…"
click at [513, 550] on link "How do I book a water cooler rental for an event?" at bounding box center [784, 558] width 1254 height 50
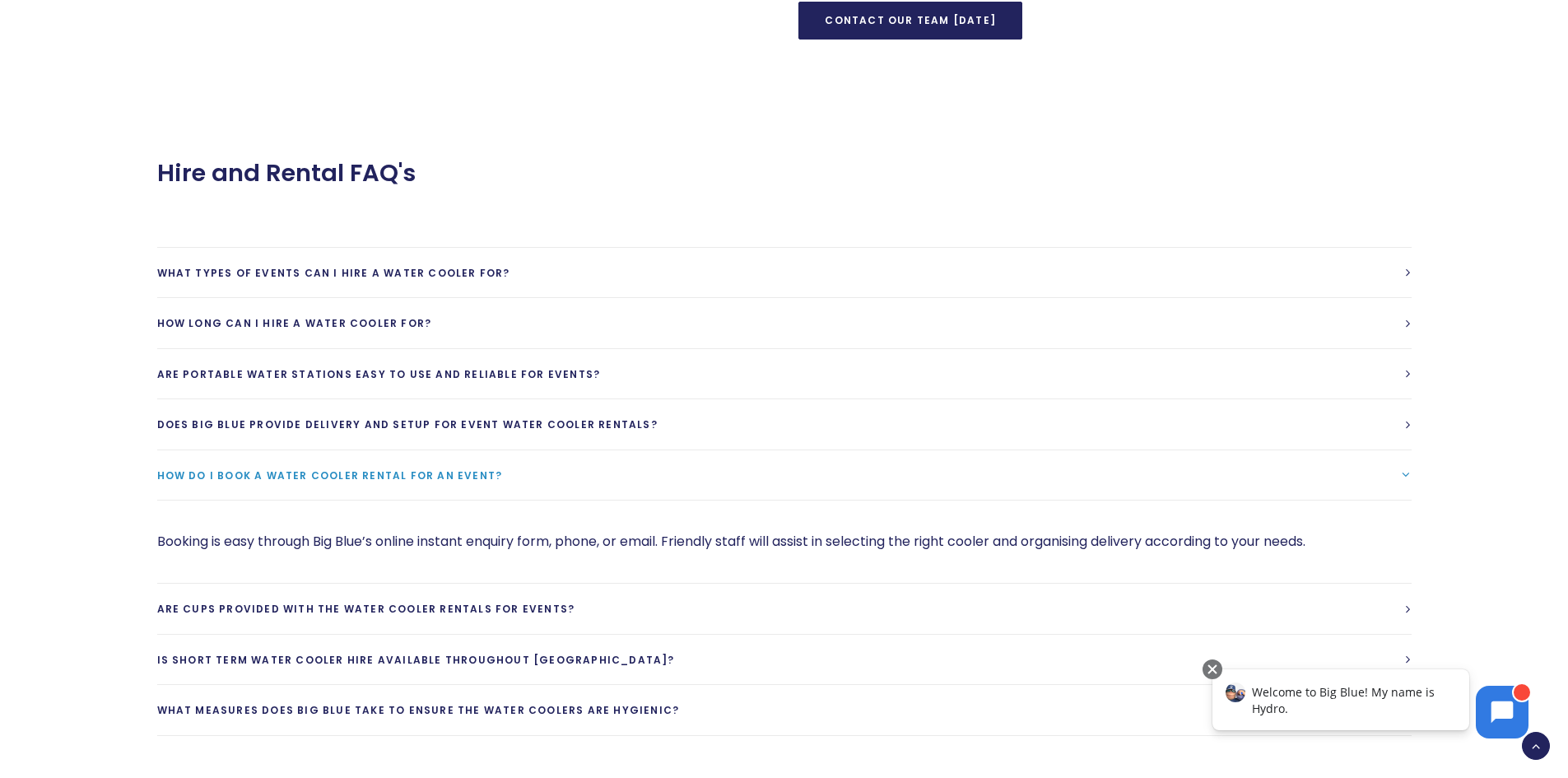
click at [468, 539] on p "Booking is easy through Big Blue’s online instant enquiry form, phone, or email…" at bounding box center [784, 542] width 1254 height 23
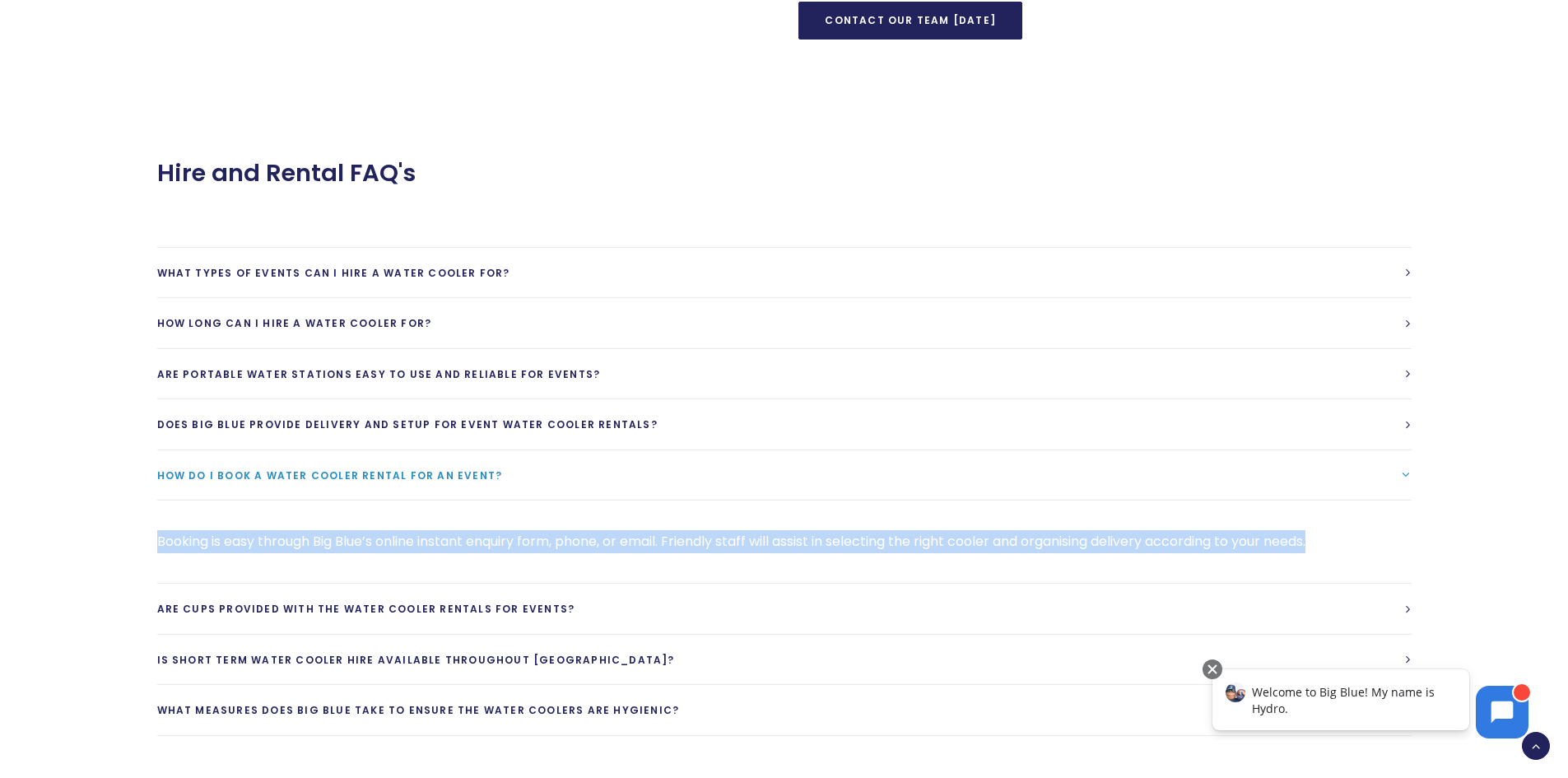
click at [468, 539] on p "Booking is easy through Big Blue’s online instant enquiry form, phone, or email…" at bounding box center [784, 542] width 1254 height 23
copy div "Booking is easy through Big Blue’s online instant enquiry form, phone, or email…"
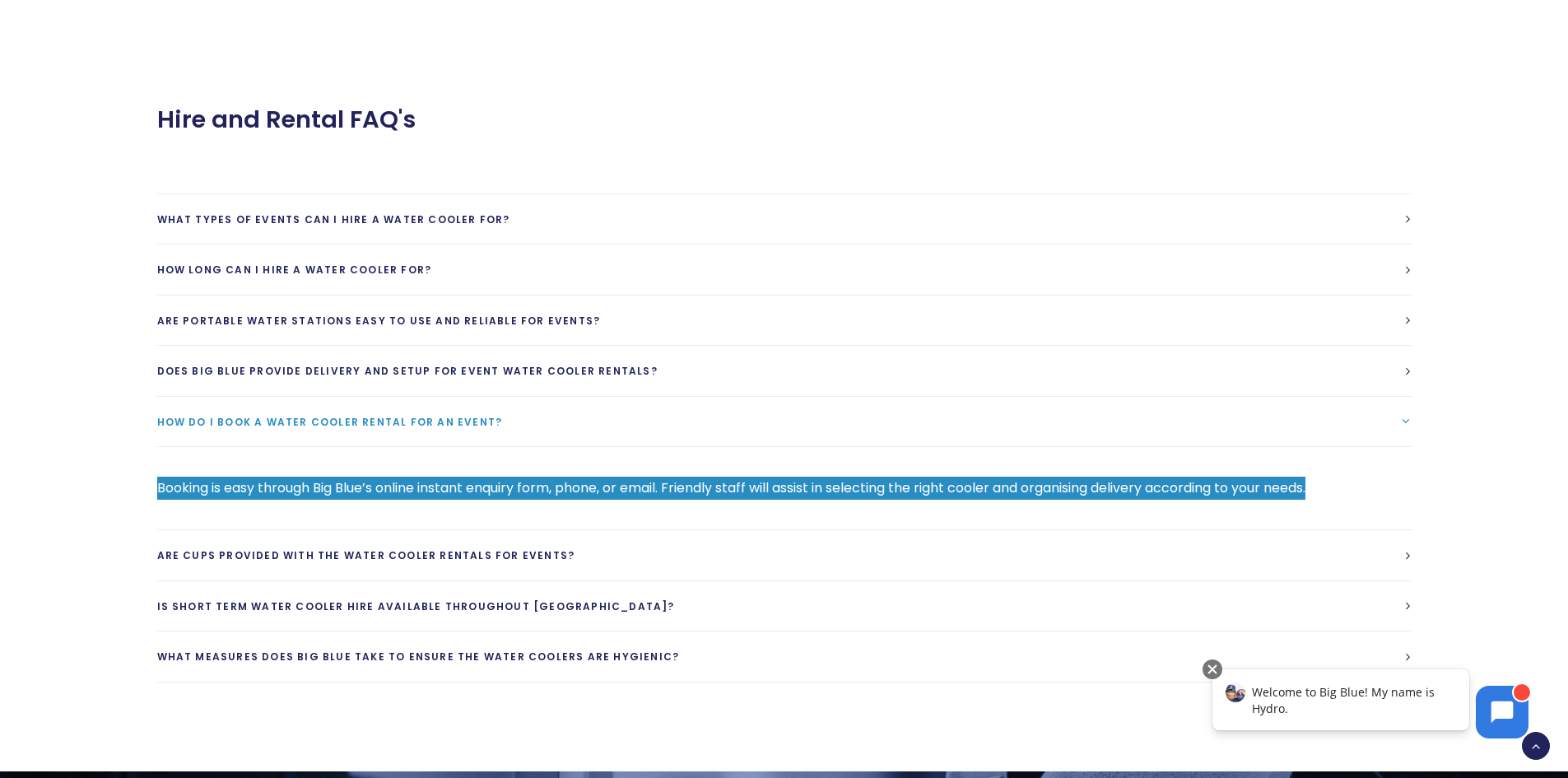
scroll to position [1498, 0]
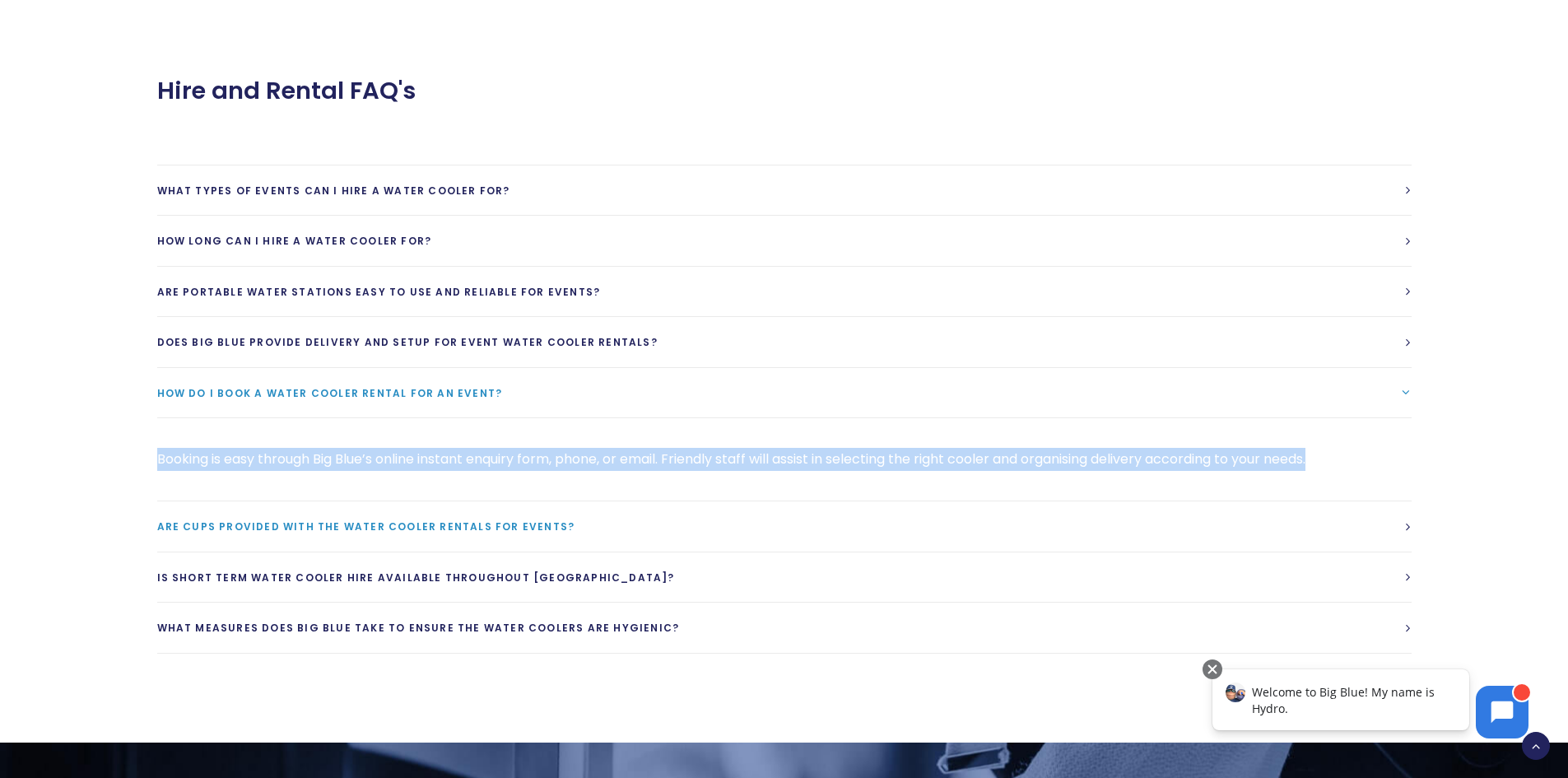
click at [726, 541] on link "Are cups provided with the water cooler rentals for events?" at bounding box center [784, 526] width 1254 height 50
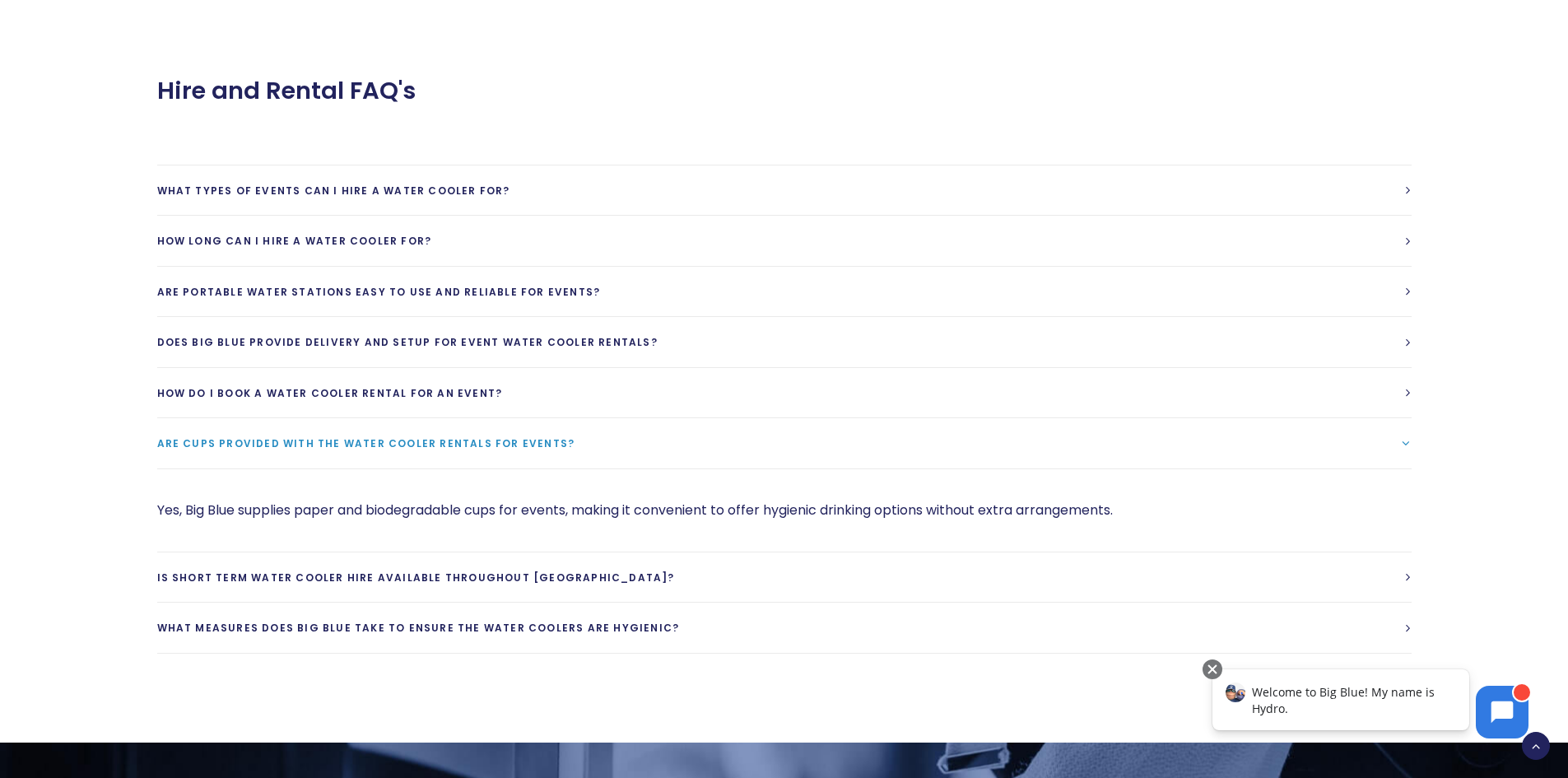
click at [550, 518] on p "Yes, Big Blue supplies paper and biodegradable cups for events, making it conve…" at bounding box center [784, 510] width 1254 height 23
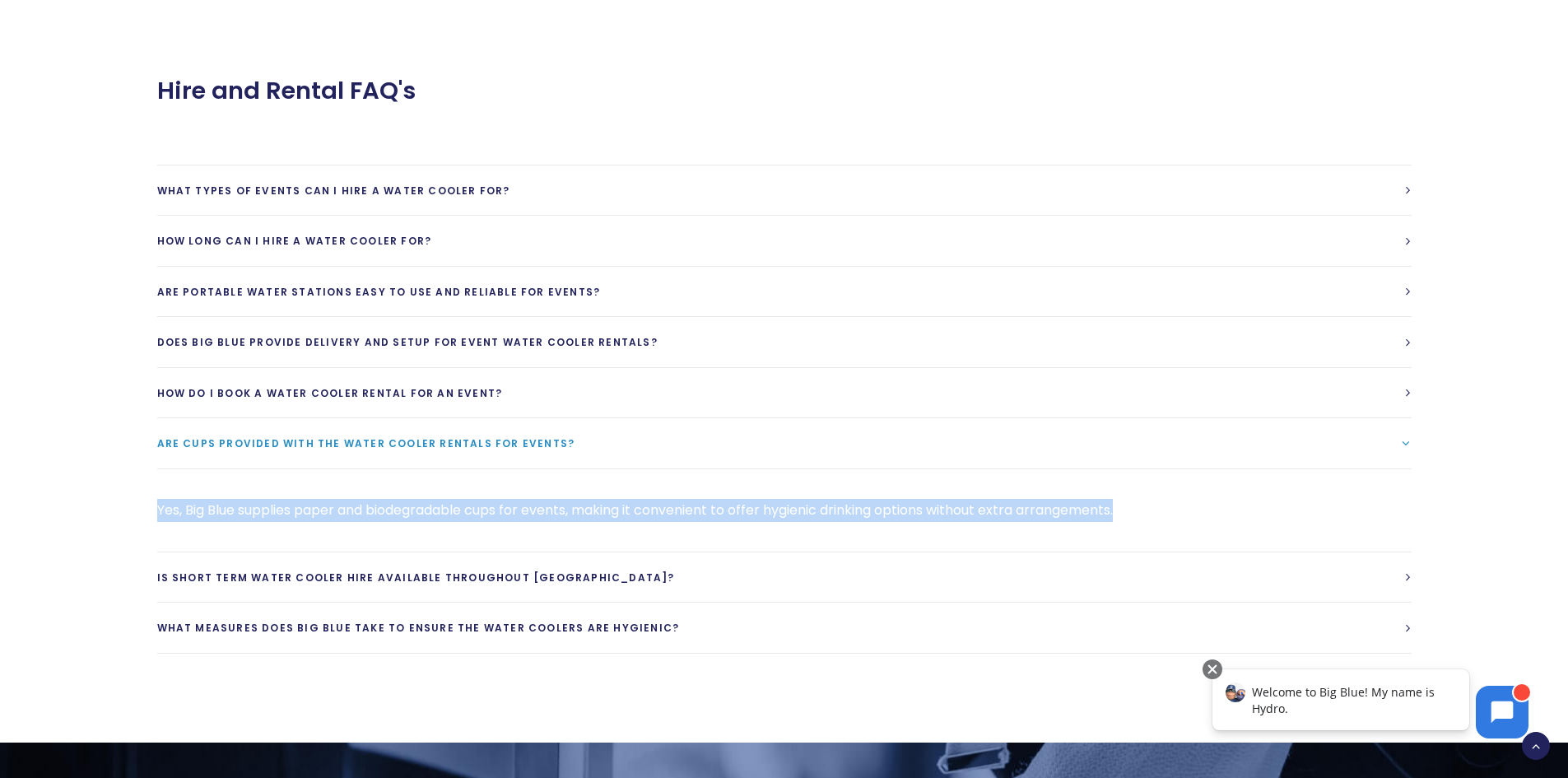
click at [550, 518] on p "Yes, Big Blue supplies paper and biodegradable cups for events, making it conve…" at bounding box center [784, 510] width 1254 height 23
copy div "Yes, Big Blue supplies paper and biodegradable cups for events, making it conve…"
click at [662, 587] on link "Is short term water cooler hire available throughout New Zealand?" at bounding box center [784, 577] width 1254 height 50
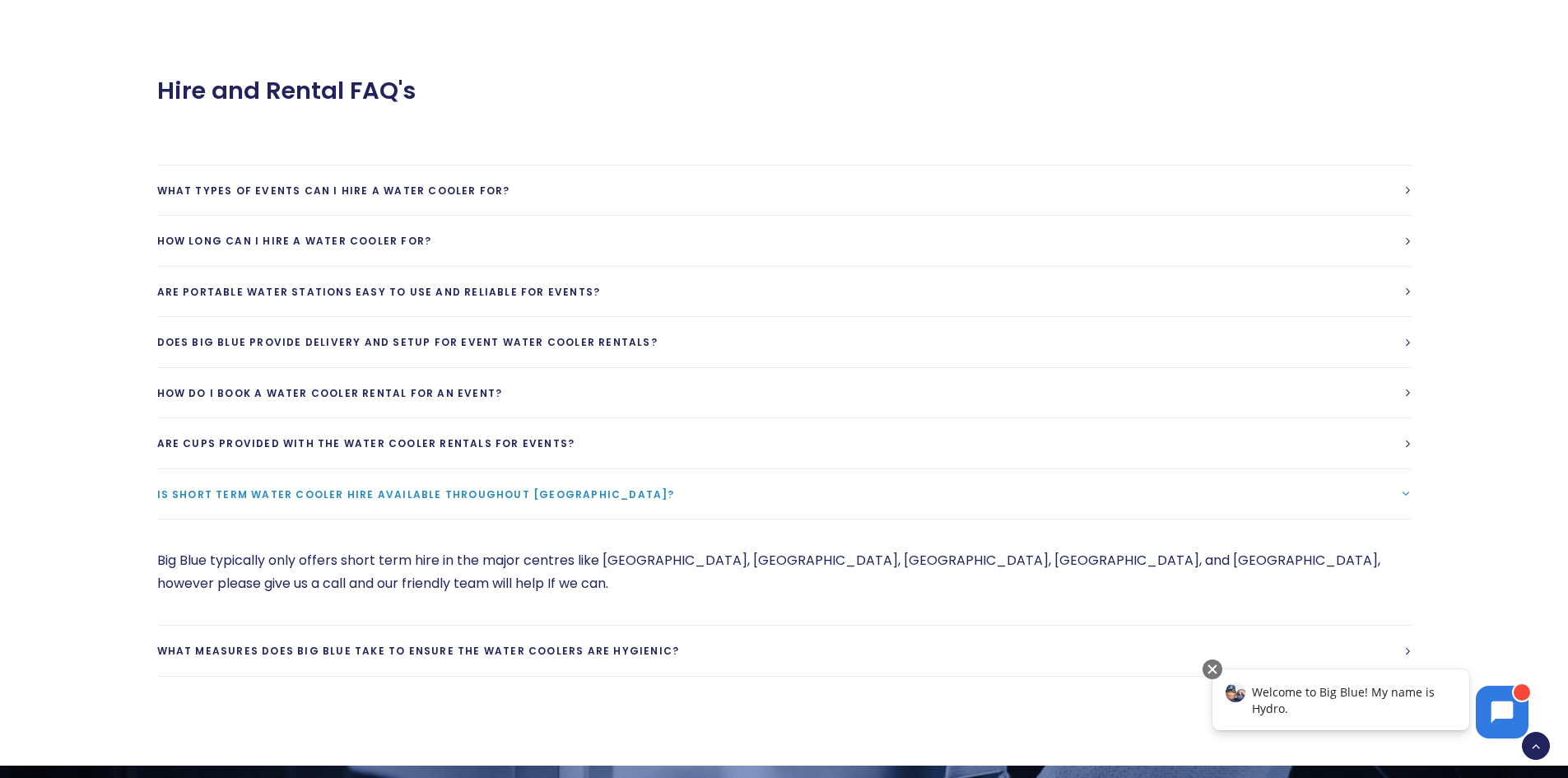
click at [519, 553] on p "Big Blue typically only offers short term hire in the major centres like Auckla…" at bounding box center [784, 572] width 1254 height 46
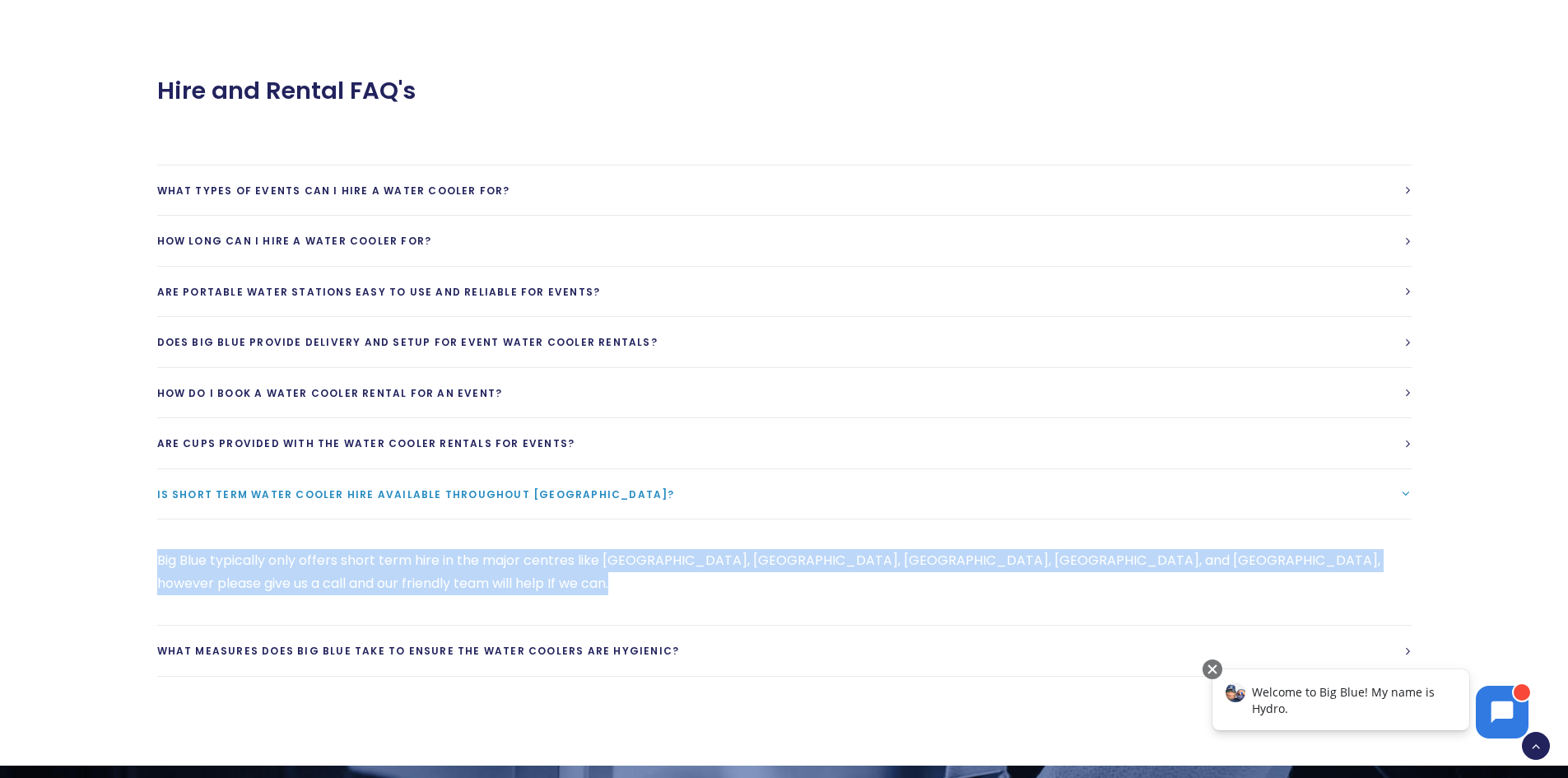
click at [519, 553] on p "Big Blue typically only offers short term hire in the major centres like Auckla…" at bounding box center [784, 572] width 1254 height 46
click at [920, 643] on link "What measures does Big Blue take to ensure the water coolers are hygienic?" at bounding box center [784, 650] width 1254 height 50
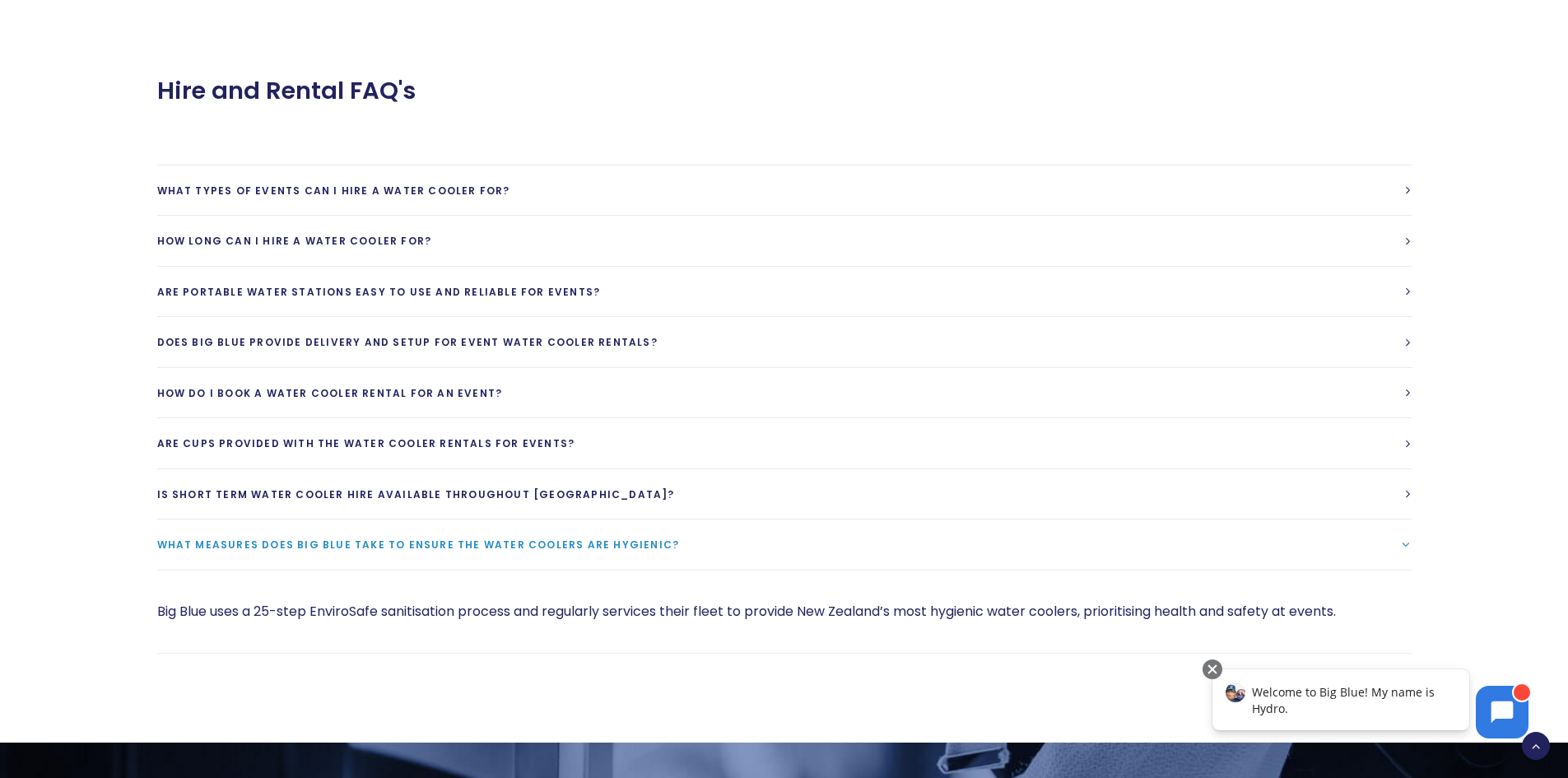
click at [691, 613] on p "Big Blue uses a 25-step EnviroSafe sanitisation process and regularly services …" at bounding box center [784, 612] width 1254 height 23
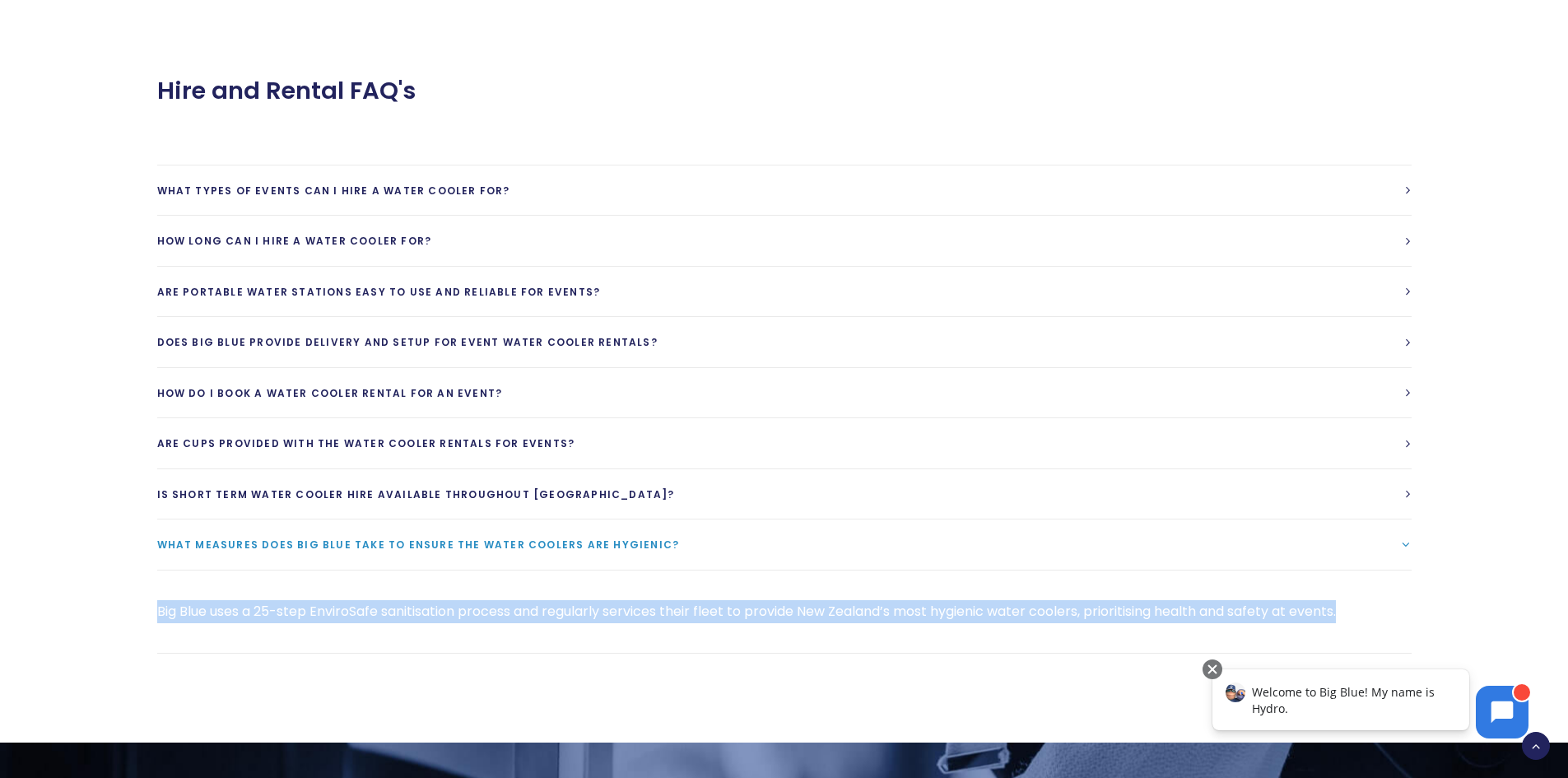
click at [691, 613] on p "Big Blue uses a 25-step EnviroSafe sanitisation process and regularly services …" at bounding box center [784, 612] width 1254 height 23
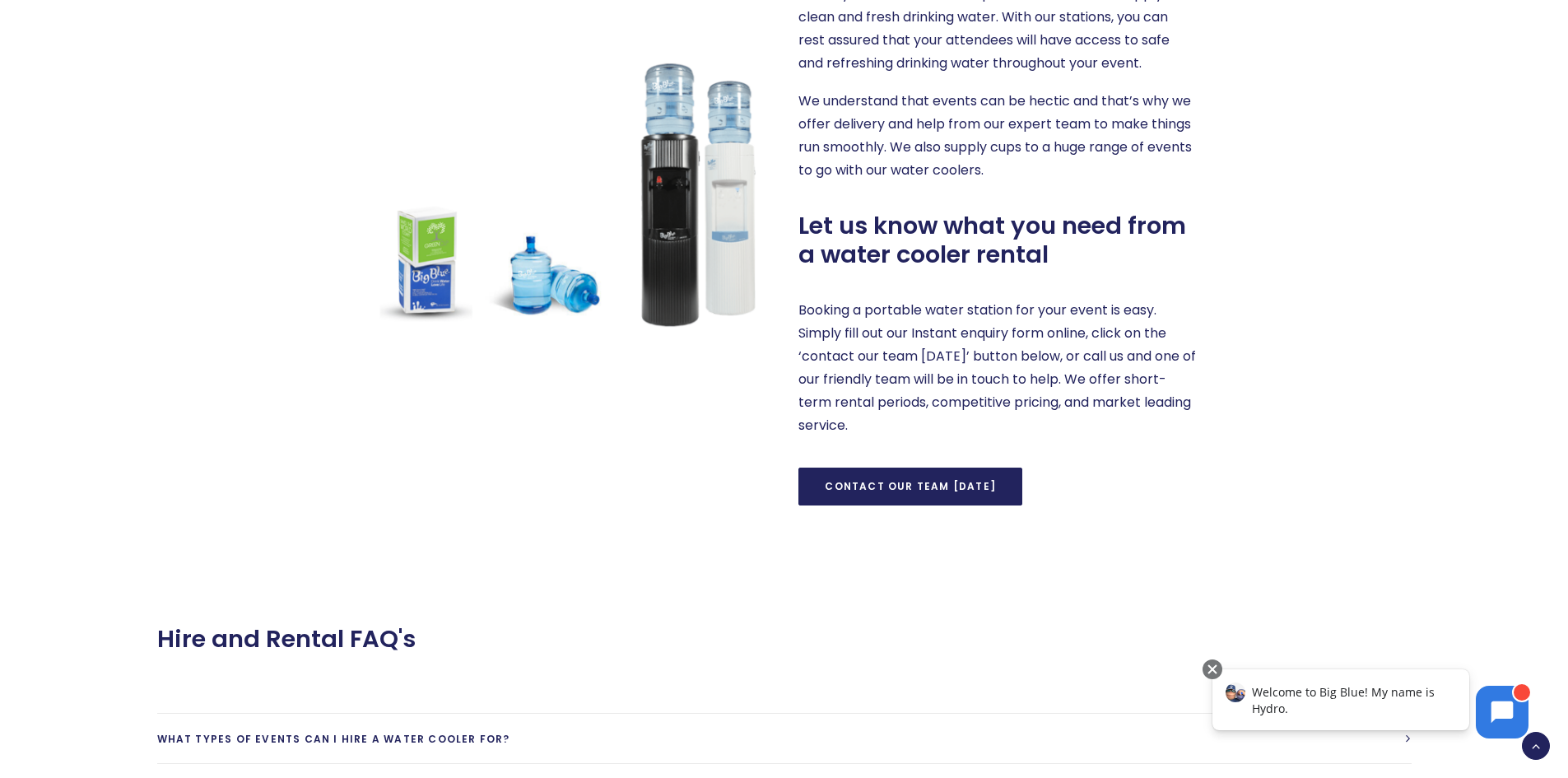
scroll to position [923, 0]
